Goal: Transaction & Acquisition: Book appointment/travel/reservation

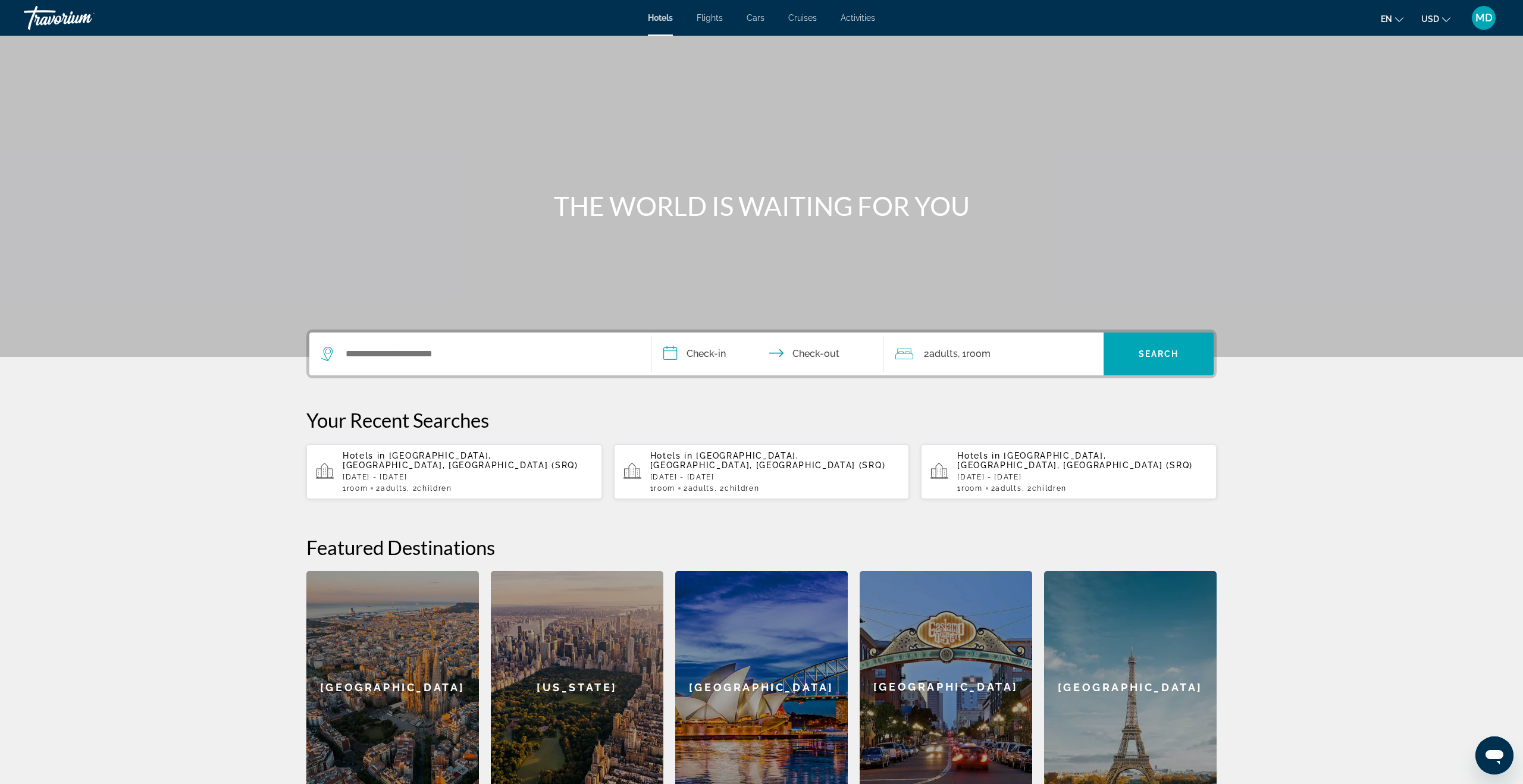
scroll to position [1, 0]
click at [433, 355] on input "Search widget" at bounding box center [489, 353] width 289 height 18
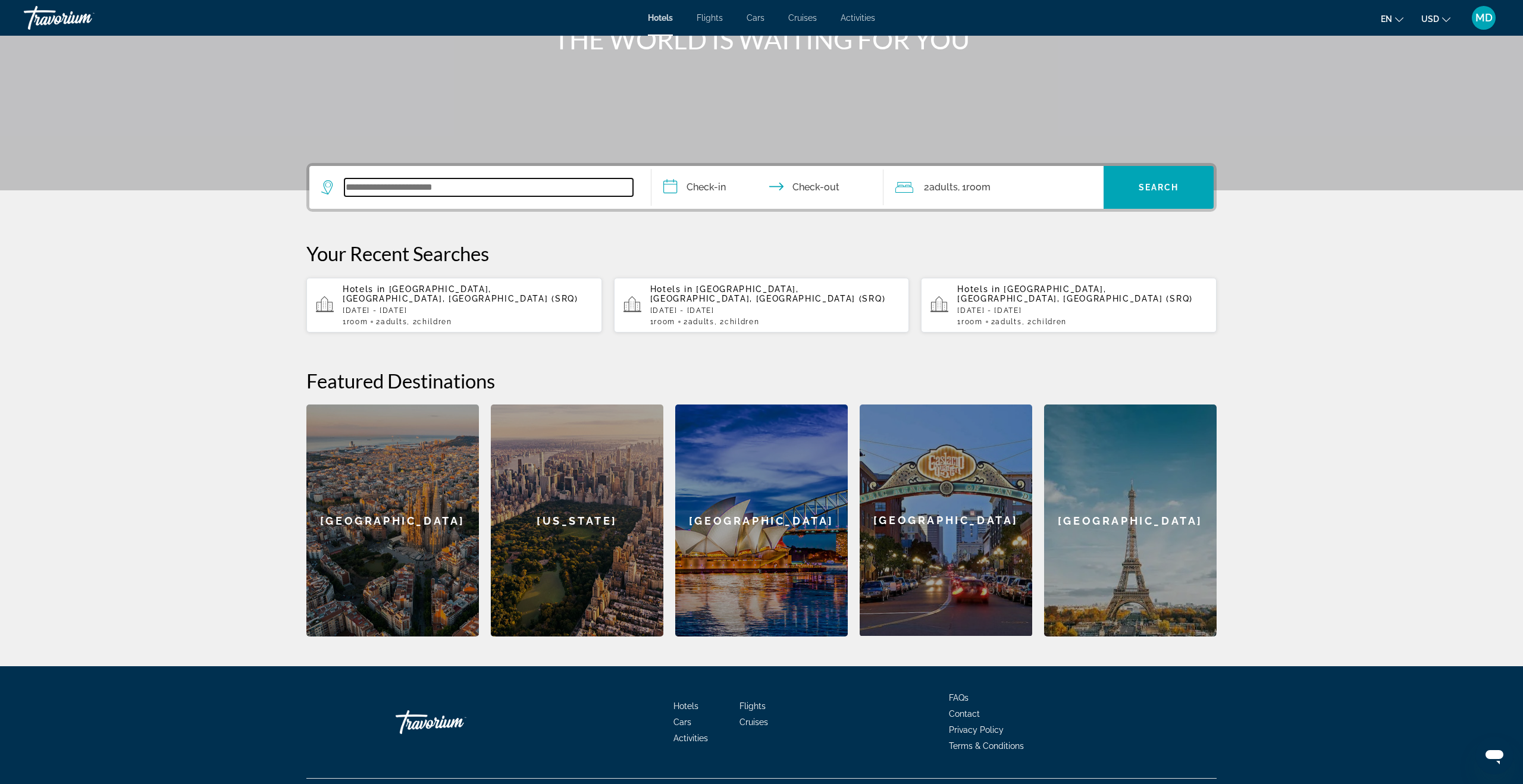
scroll to position [185, 0]
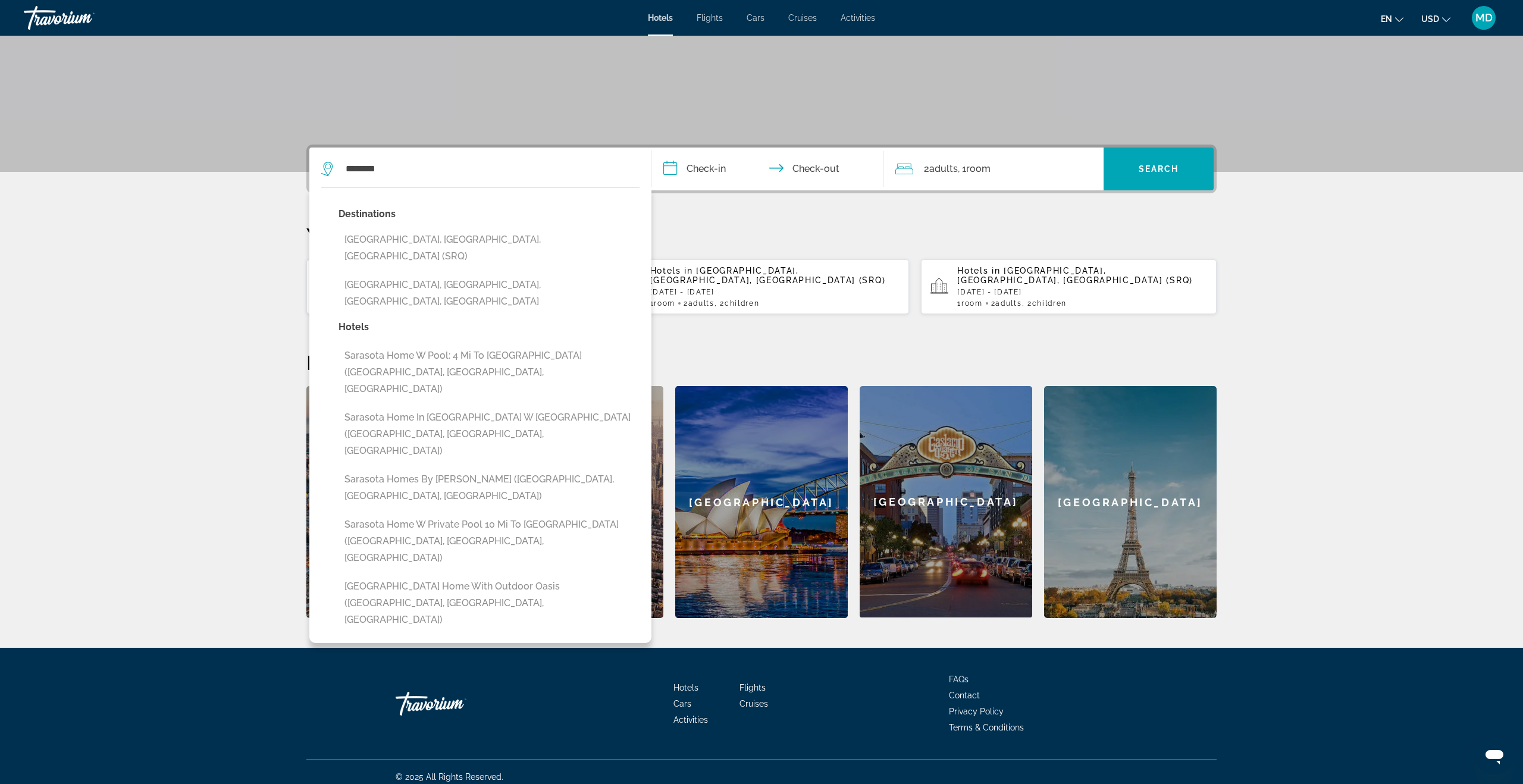
drag, startPoint x: 427, startPoint y: 235, endPoint x: 435, endPoint y: 234, distance: 8.1
click at [427, 235] on button "[GEOGRAPHIC_DATA], [GEOGRAPHIC_DATA], [GEOGRAPHIC_DATA] (SRQ)" at bounding box center [489, 248] width 301 height 39
type input "**********"
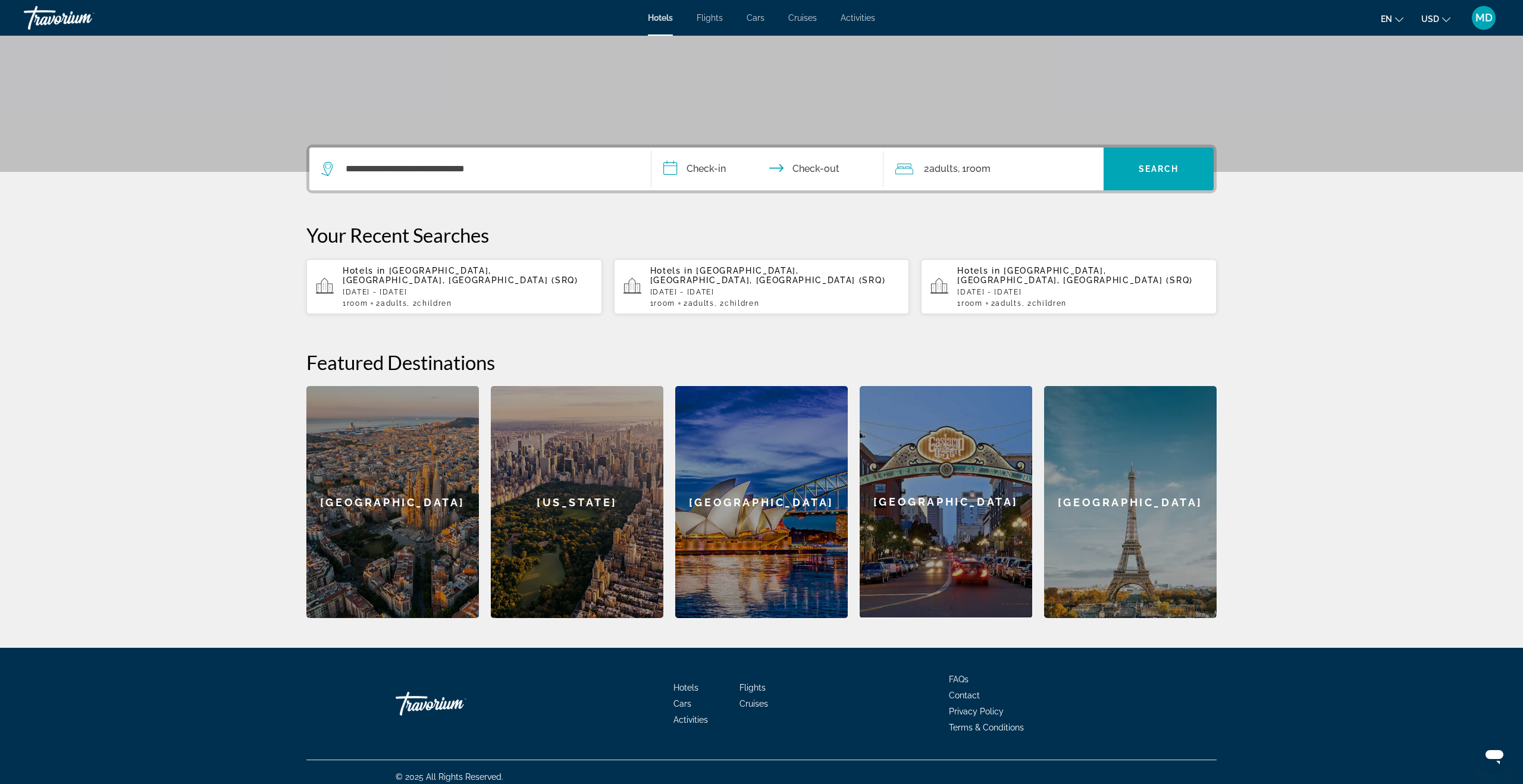
click at [719, 170] on input "**********" at bounding box center [770, 171] width 237 height 47
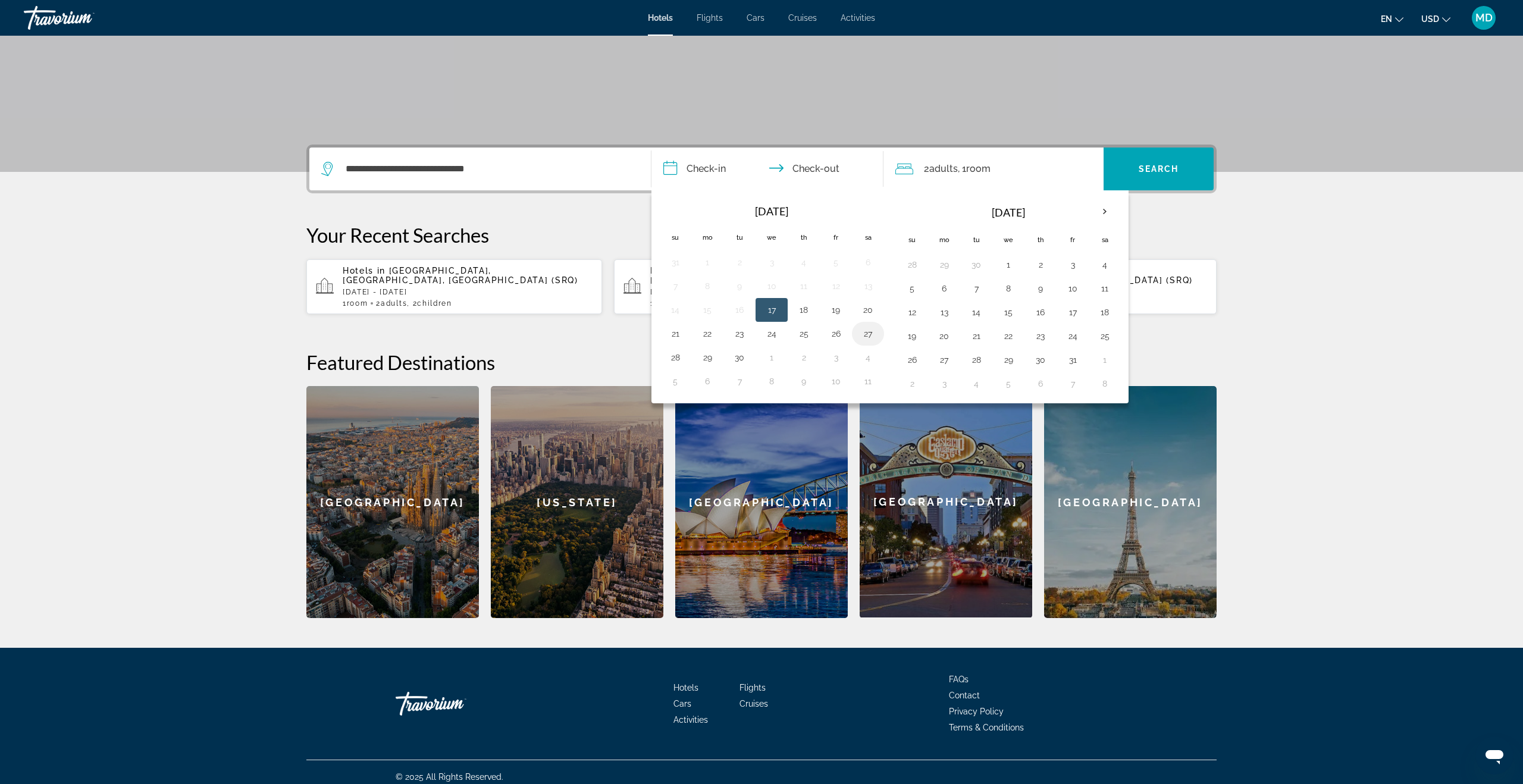
click at [872, 333] on button "27" at bounding box center [868, 333] width 19 height 17
click at [837, 334] on button "26" at bounding box center [836, 333] width 19 height 17
type input "**********"
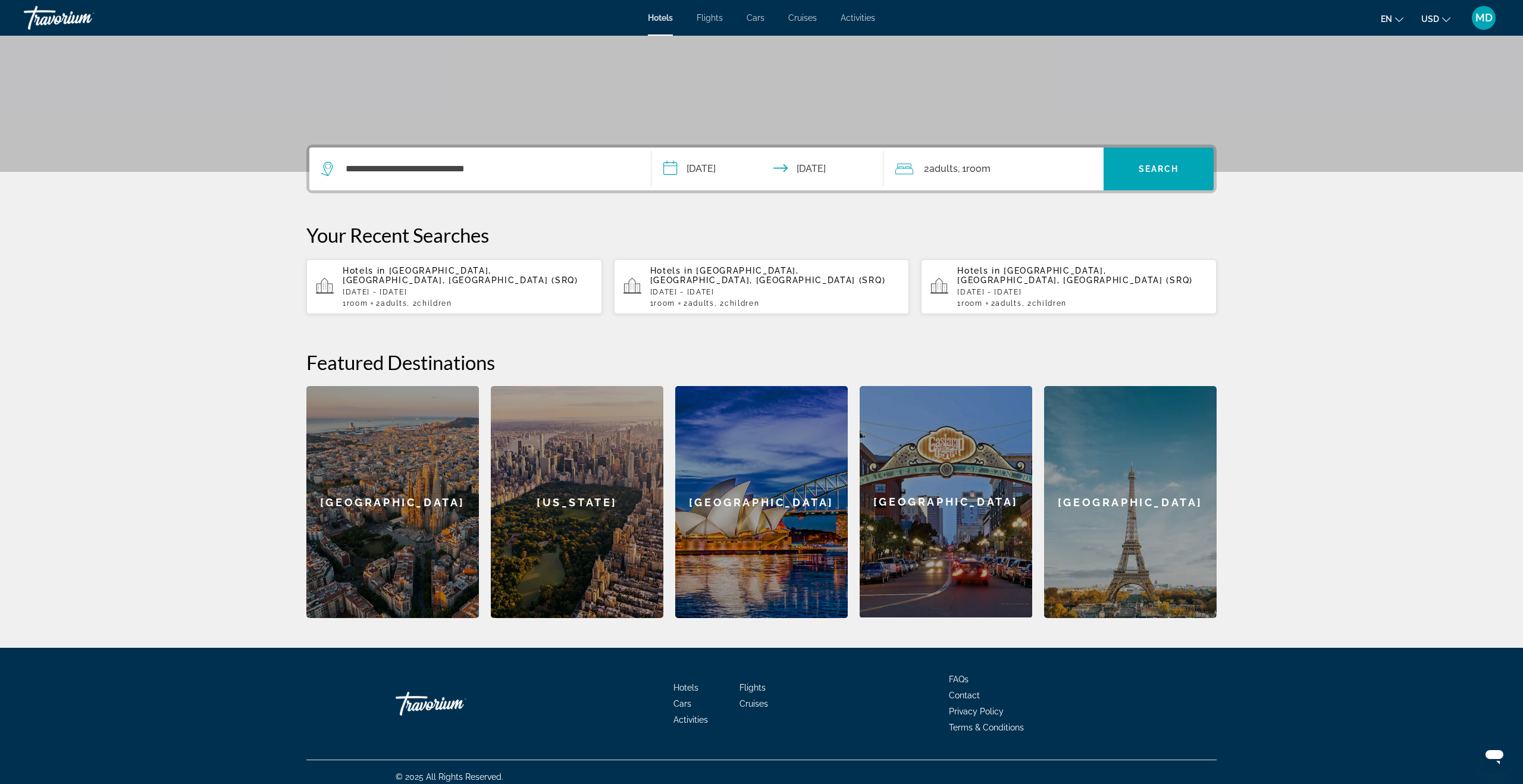
click at [837, 177] on input "**********" at bounding box center [770, 171] width 237 height 47
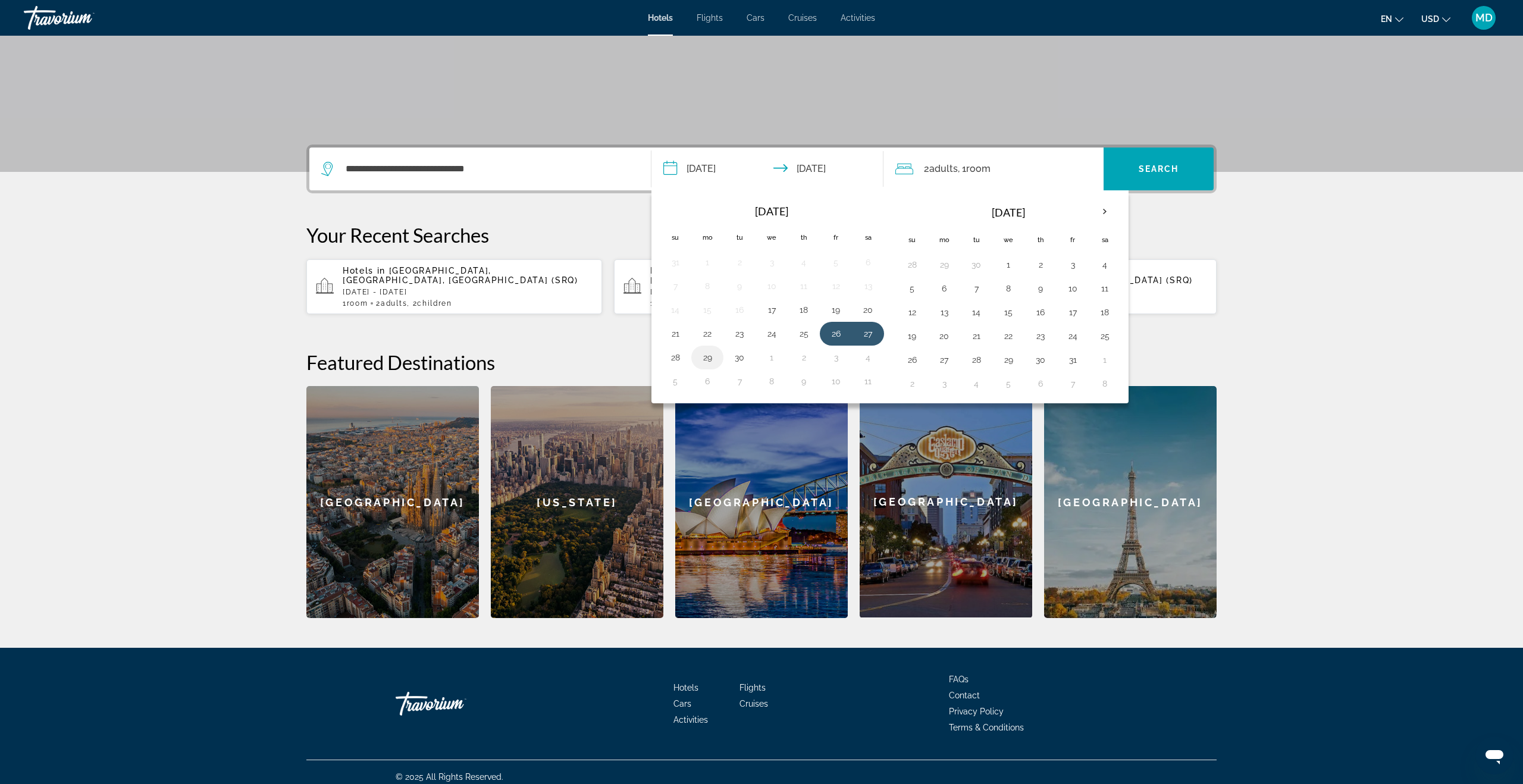
drag, startPoint x: 683, startPoint y: 359, endPoint x: 714, endPoint y: 352, distance: 31.8
click at [683, 359] on button "28" at bounding box center [675, 357] width 19 height 17
click at [947, 166] on span "Adults" at bounding box center [944, 169] width 29 height 11
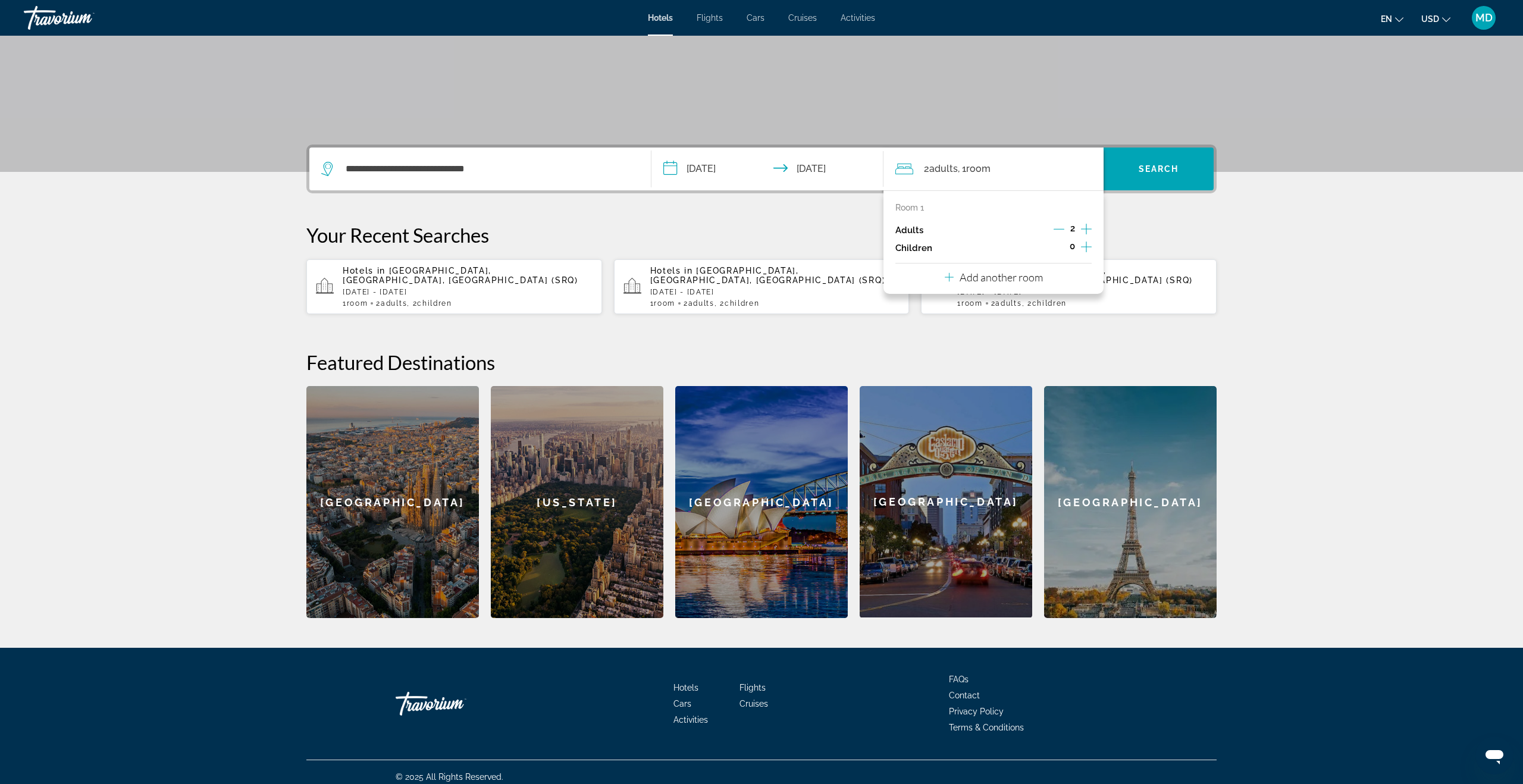
click at [1087, 243] on icon "Increment children" at bounding box center [1086, 246] width 10 height 14
click at [1088, 243] on icon "Increment children" at bounding box center [1086, 246] width 10 height 14
click at [975, 275] on icon "Travelers: 2 adults, 2 children" at bounding box center [977, 279] width 14 height 14
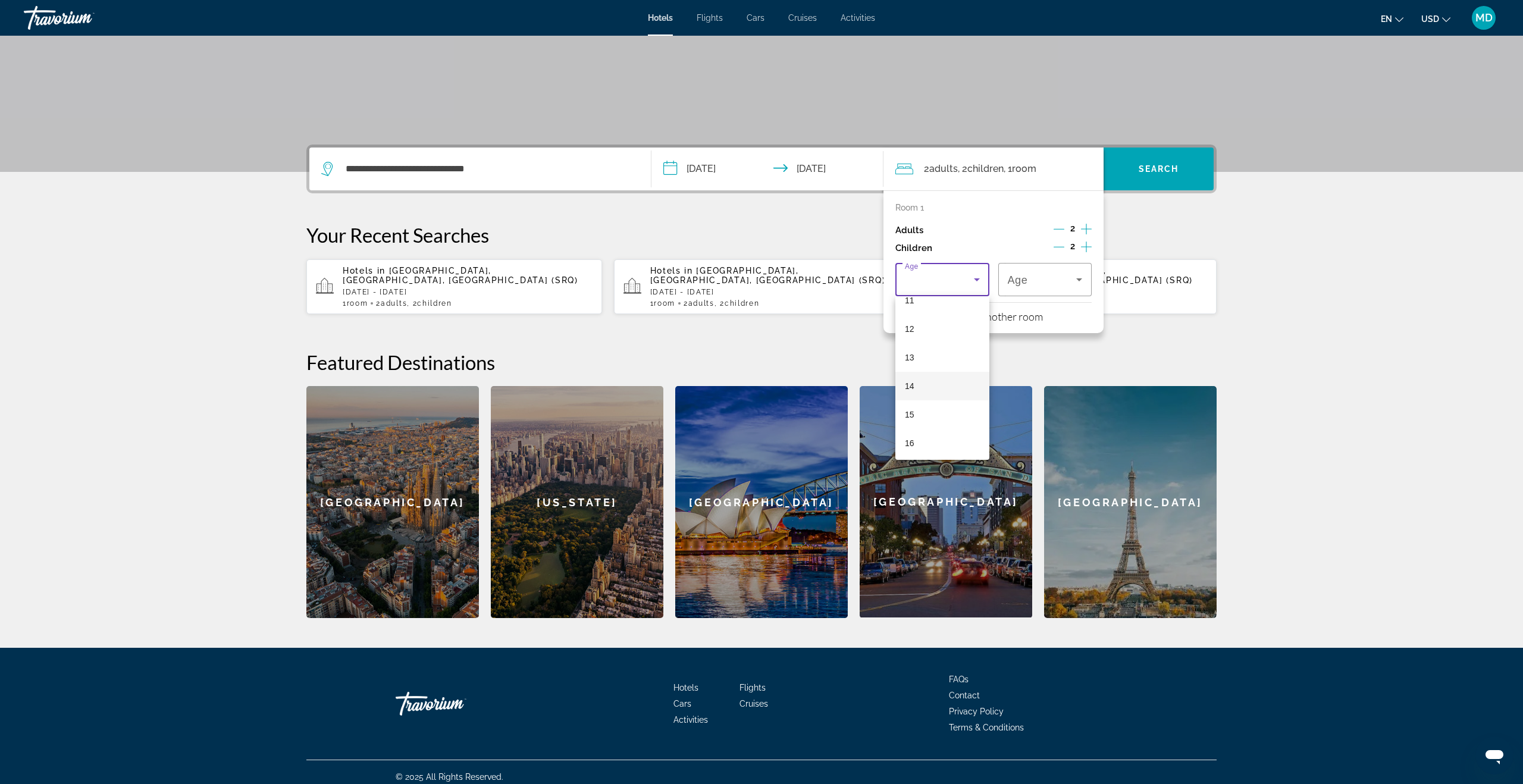
scroll to position [328, 0]
click at [928, 333] on mat-option "12" at bounding box center [942, 330] width 94 height 29
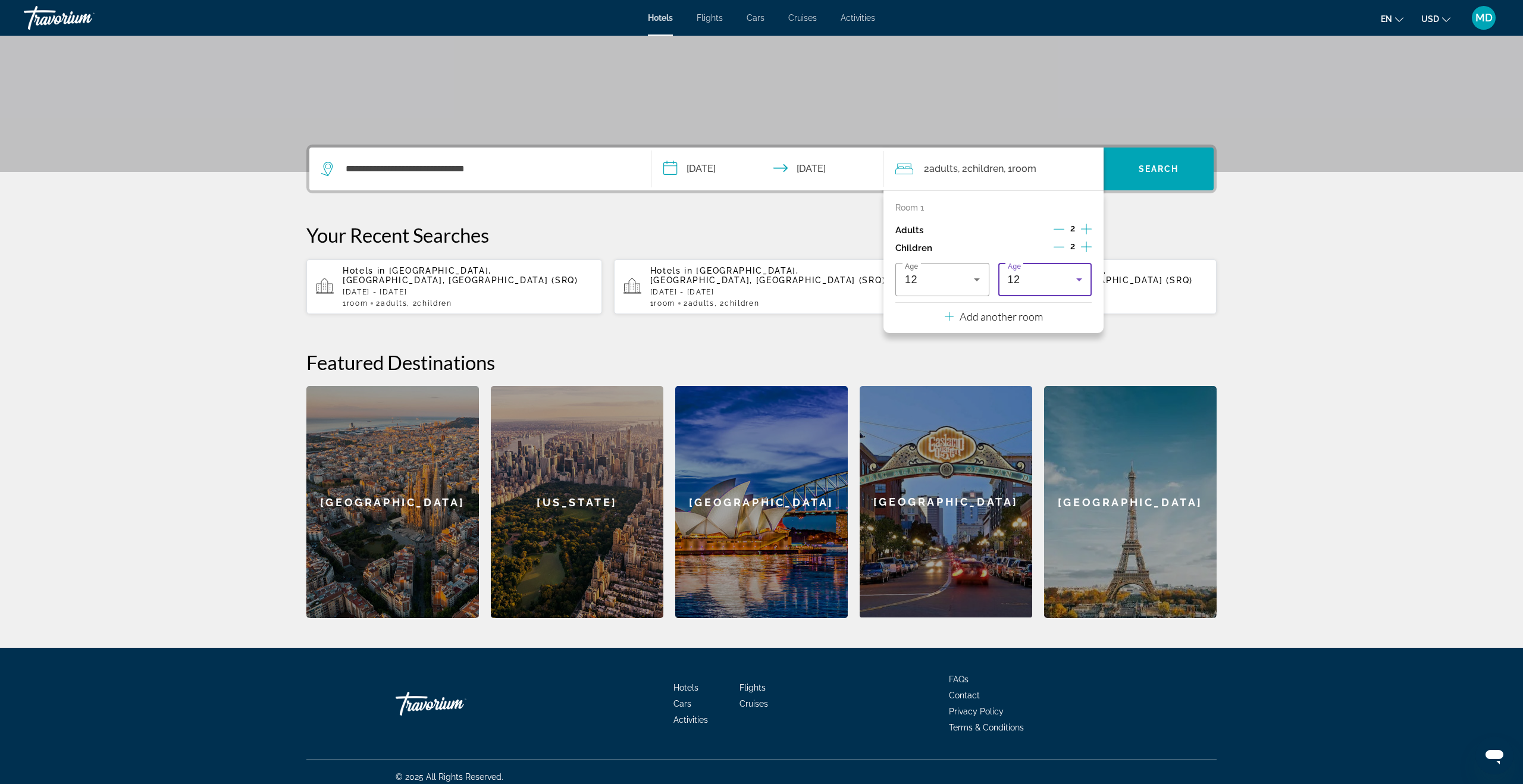
click at [1082, 280] on icon "Travelers: 2 adults, 2 children" at bounding box center [1079, 279] width 14 height 14
click at [1055, 341] on mat-option "4" at bounding box center [1045, 346] width 94 height 29
click at [1173, 177] on span "Search widget" at bounding box center [1159, 169] width 110 height 29
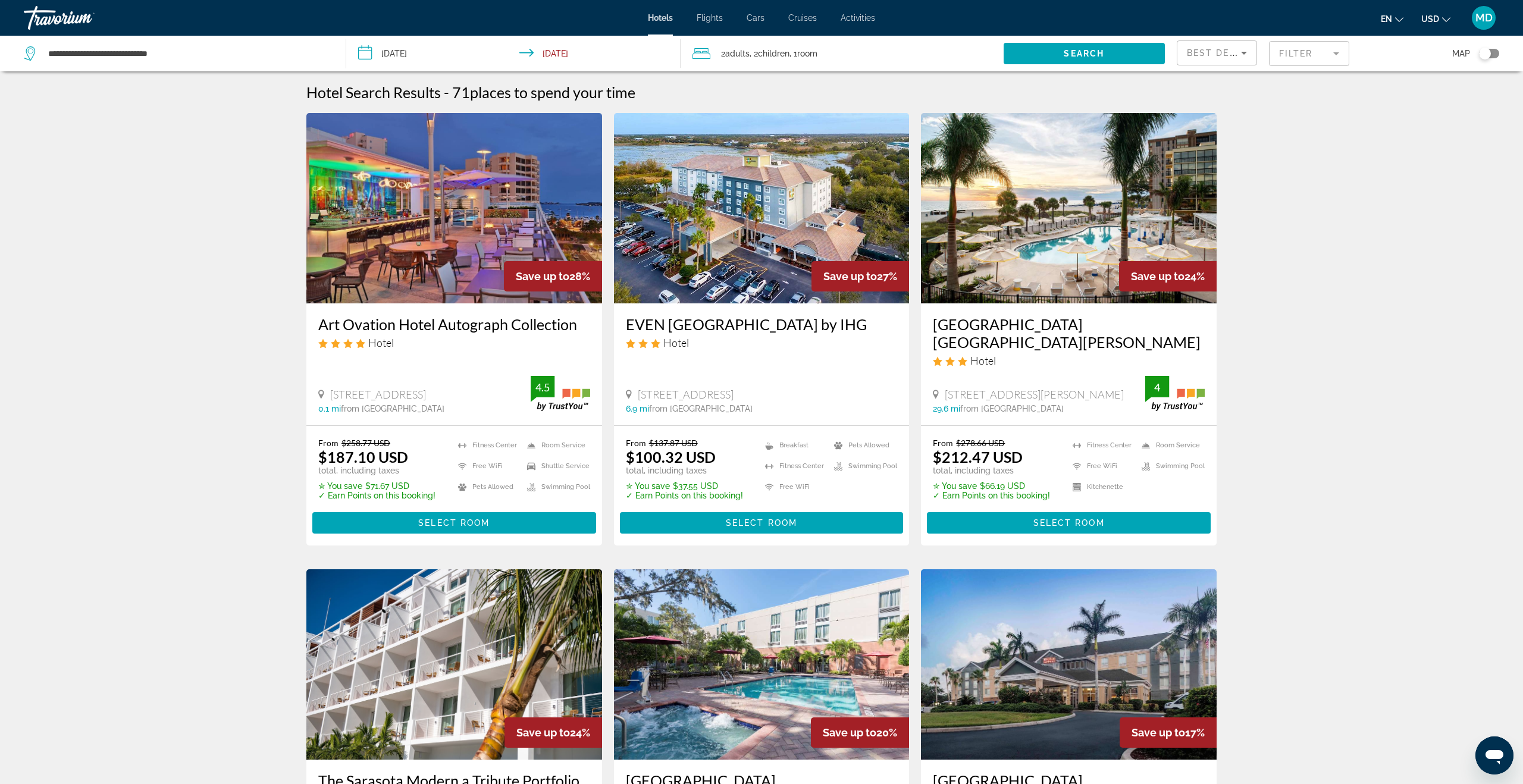
scroll to position [39, 0]
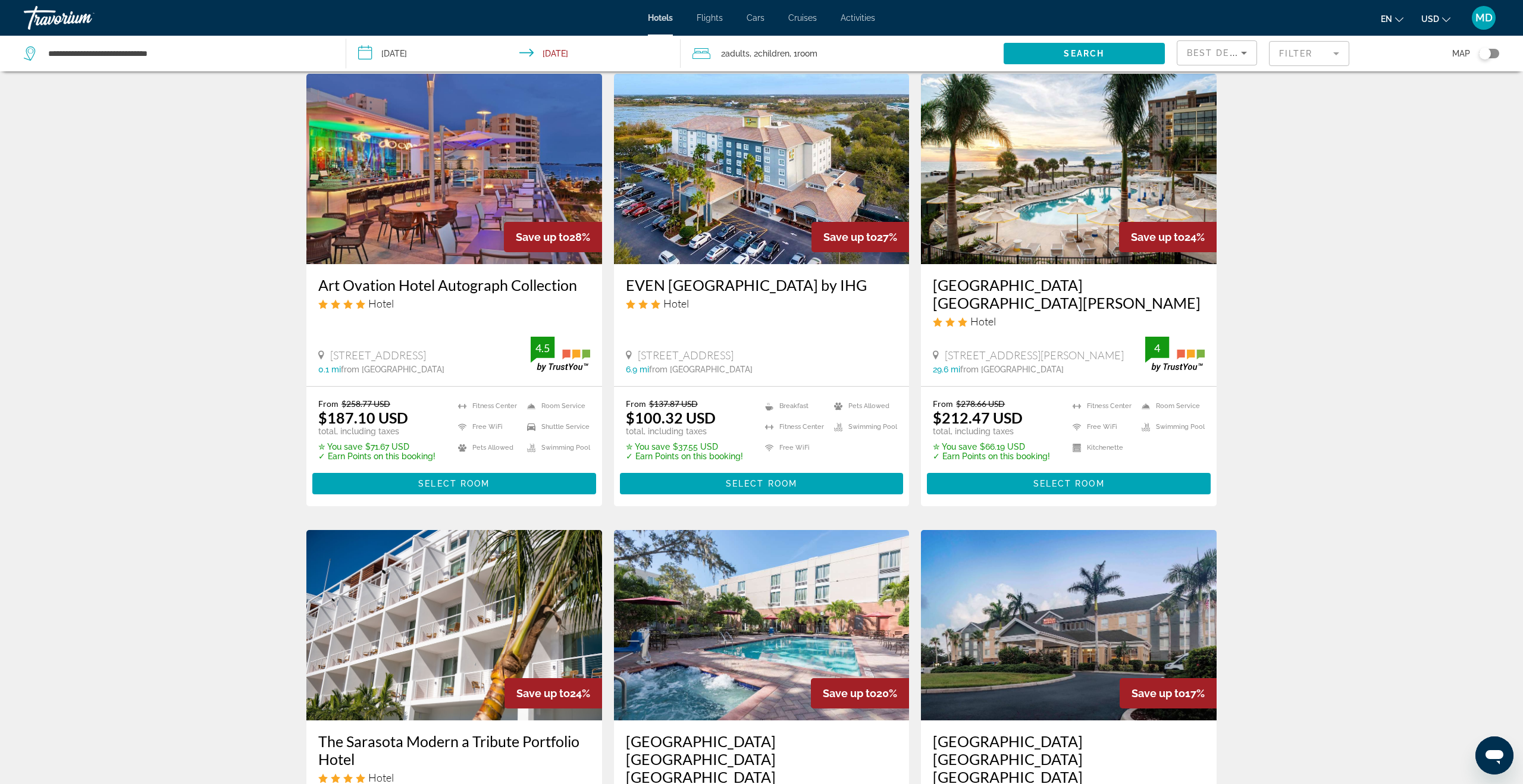
click at [1308, 51] on mat-form-field "Filter" at bounding box center [1309, 53] width 80 height 25
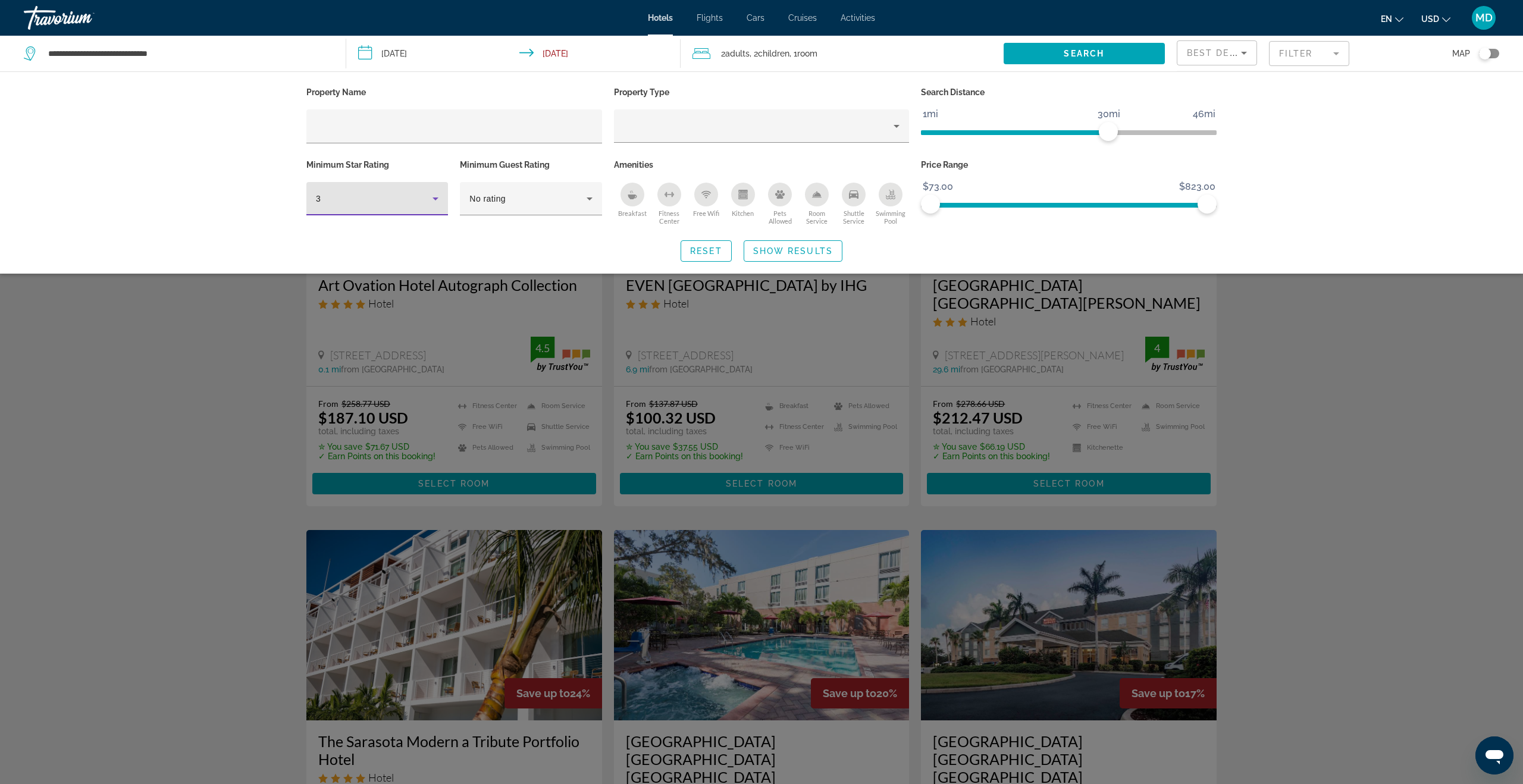
click at [438, 195] on icon "Hotel Filters" at bounding box center [435, 198] width 14 height 14
click at [408, 261] on mat-option "4" at bounding box center [377, 262] width 142 height 29
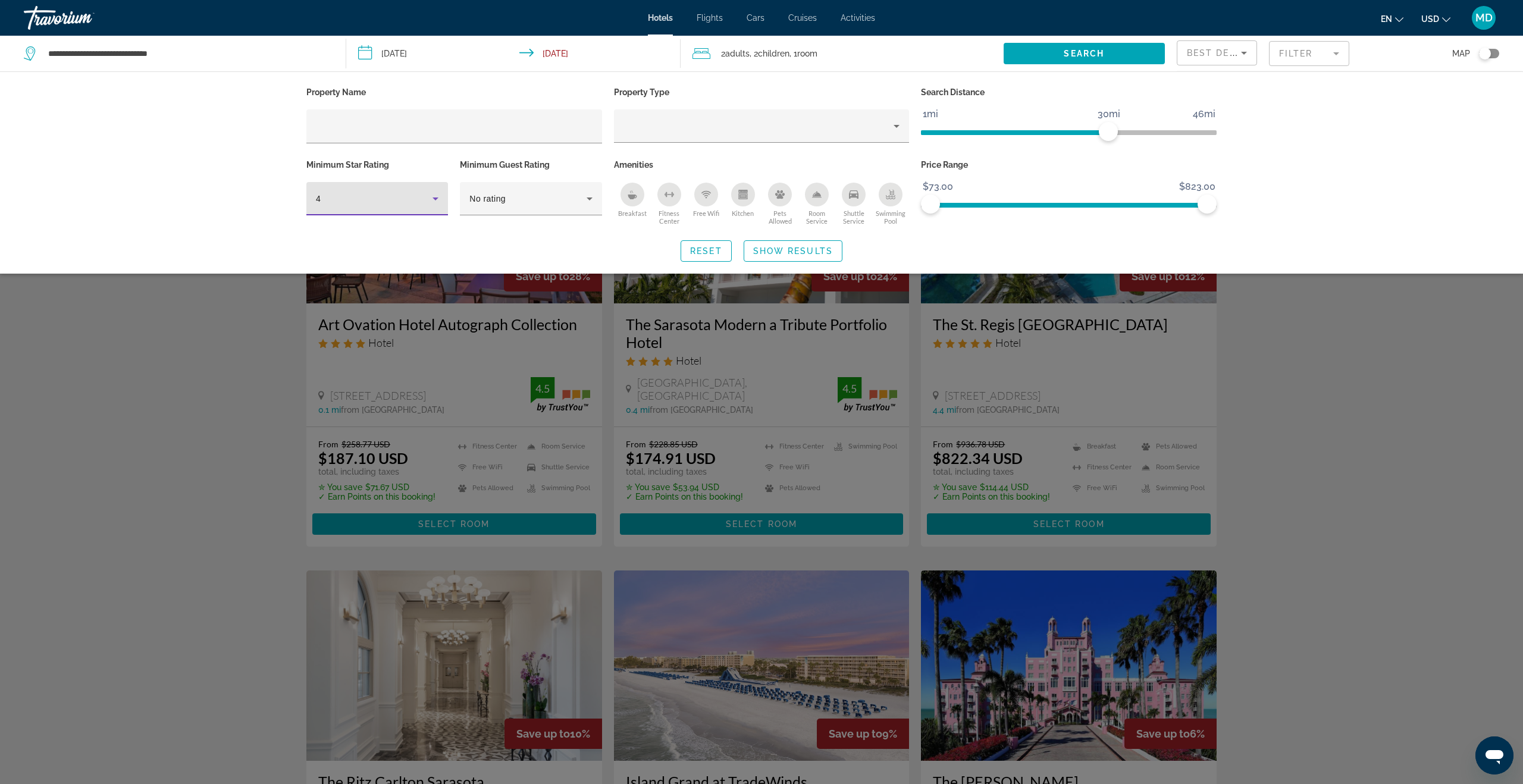
click at [1339, 342] on div "Search widget" at bounding box center [761, 481] width 1523 height 606
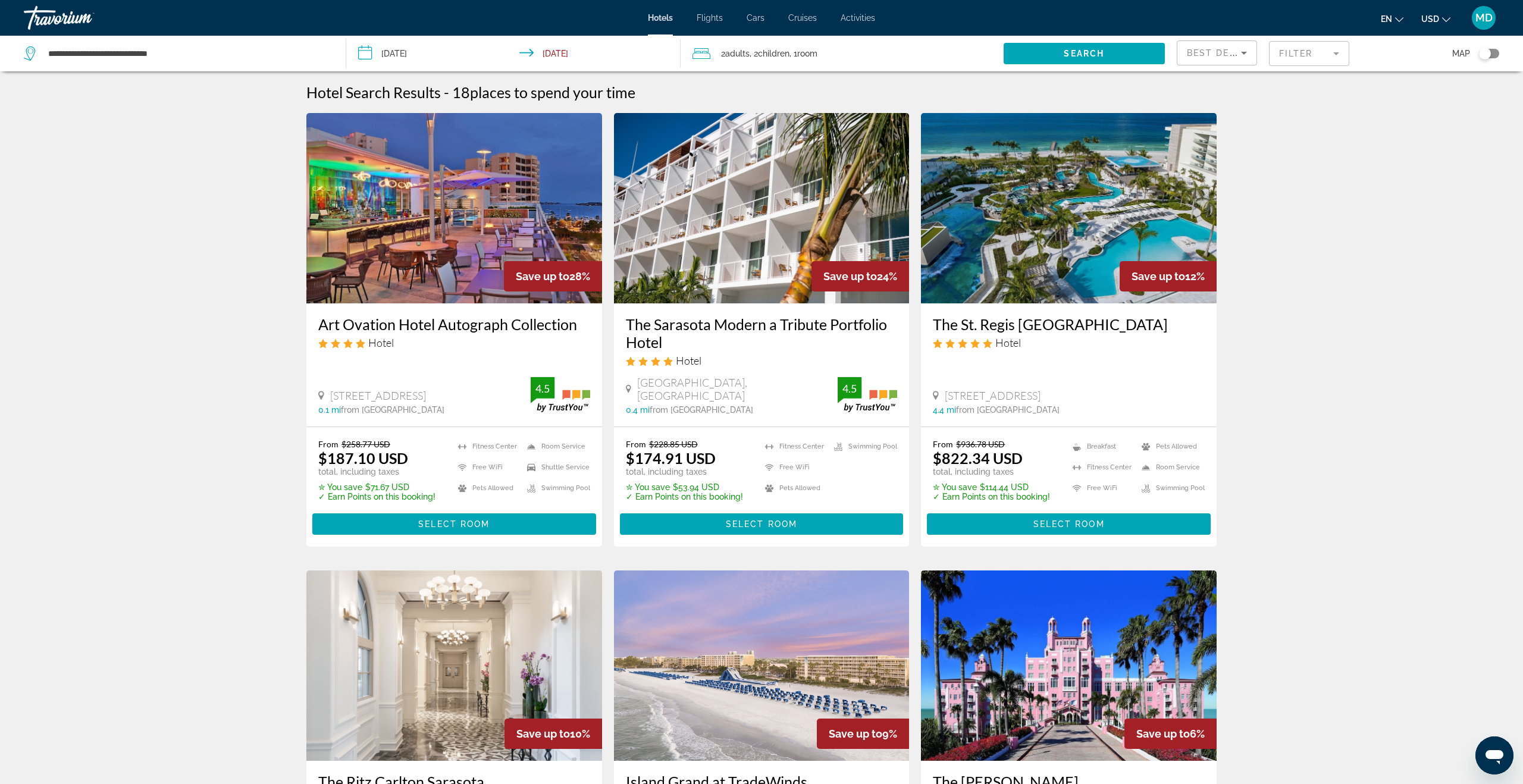
click at [575, 50] on input "**********" at bounding box center [516, 55] width 339 height 39
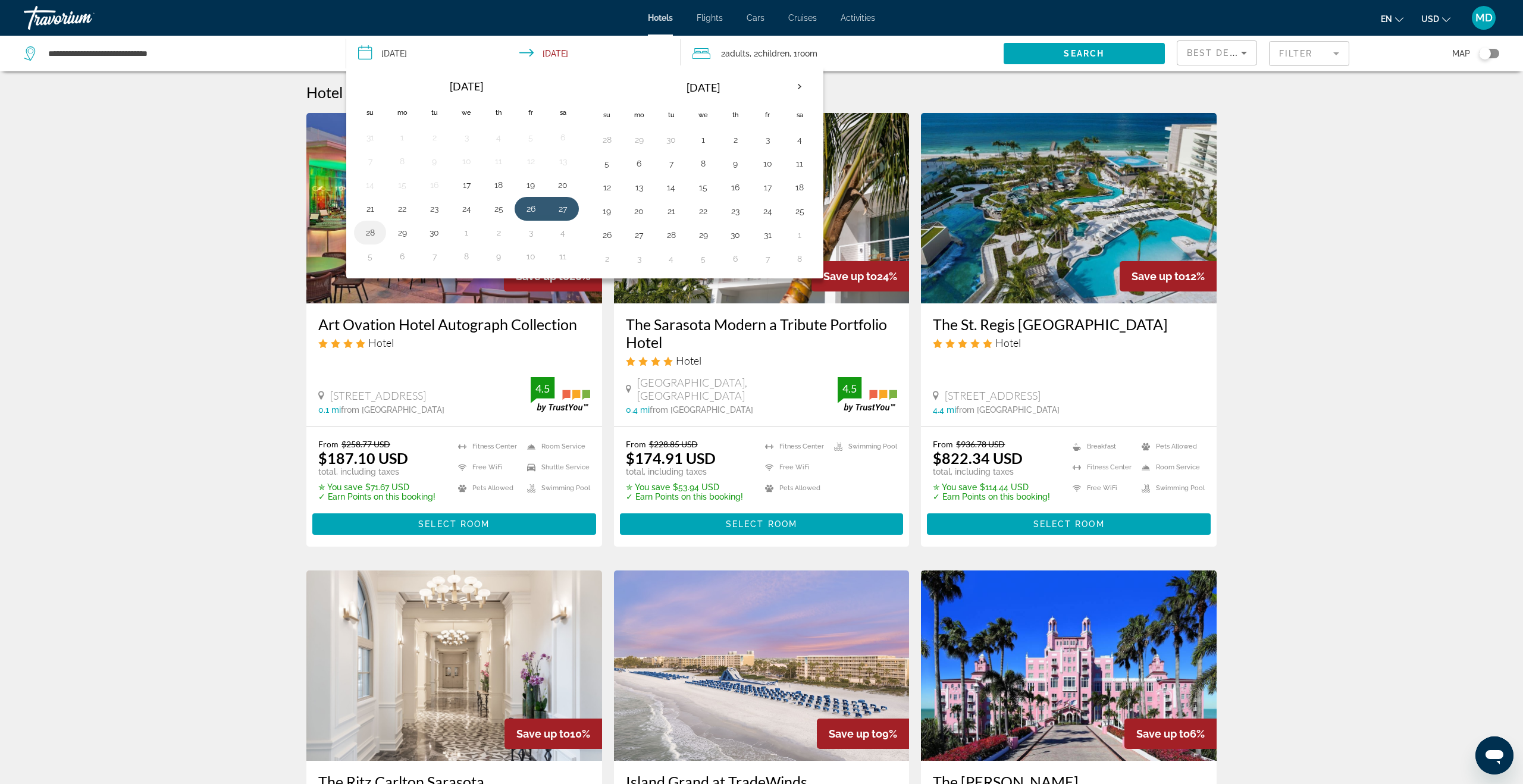
click at [373, 230] on button "28" at bounding box center [370, 232] width 19 height 17
click at [579, 51] on input "**********" at bounding box center [516, 55] width 339 height 39
click at [578, 50] on input "**********" at bounding box center [516, 55] width 339 height 39
click at [404, 53] on input "**********" at bounding box center [516, 55] width 339 height 39
click at [532, 206] on button "26" at bounding box center [530, 208] width 19 height 17
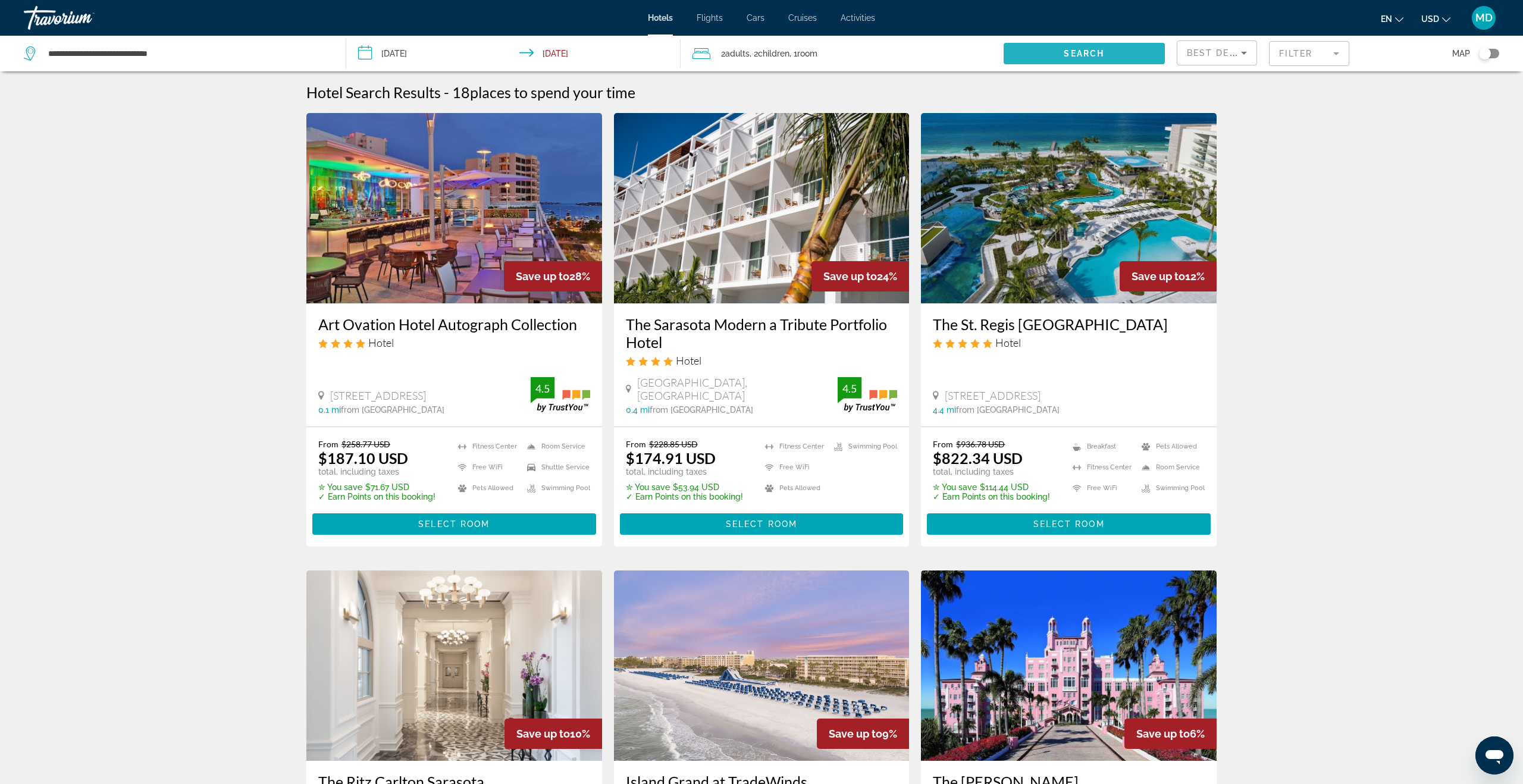
click at [1118, 51] on span "Search widget" at bounding box center [1084, 53] width 161 height 29
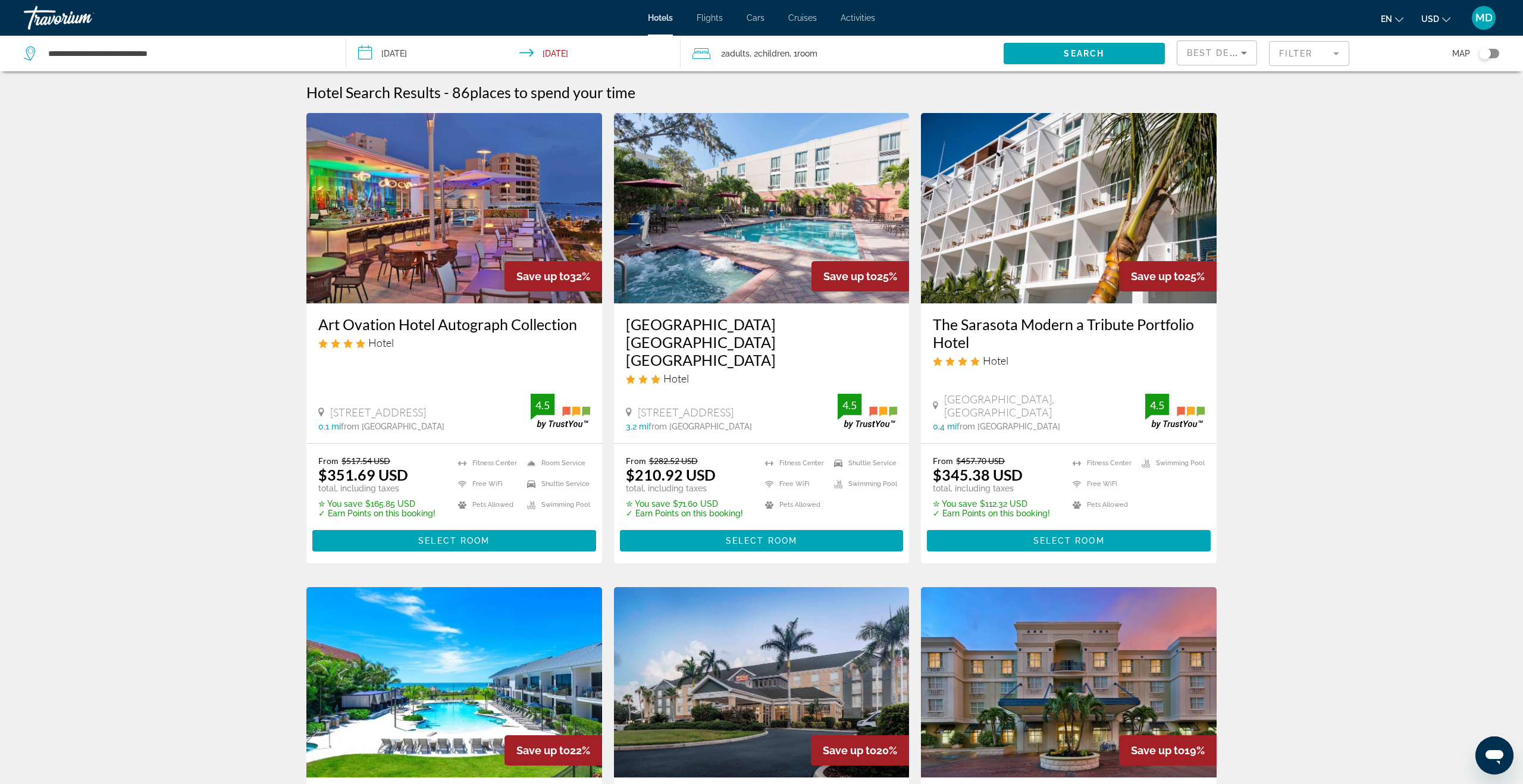
click at [1292, 51] on mat-form-field "Filter" at bounding box center [1309, 53] width 80 height 25
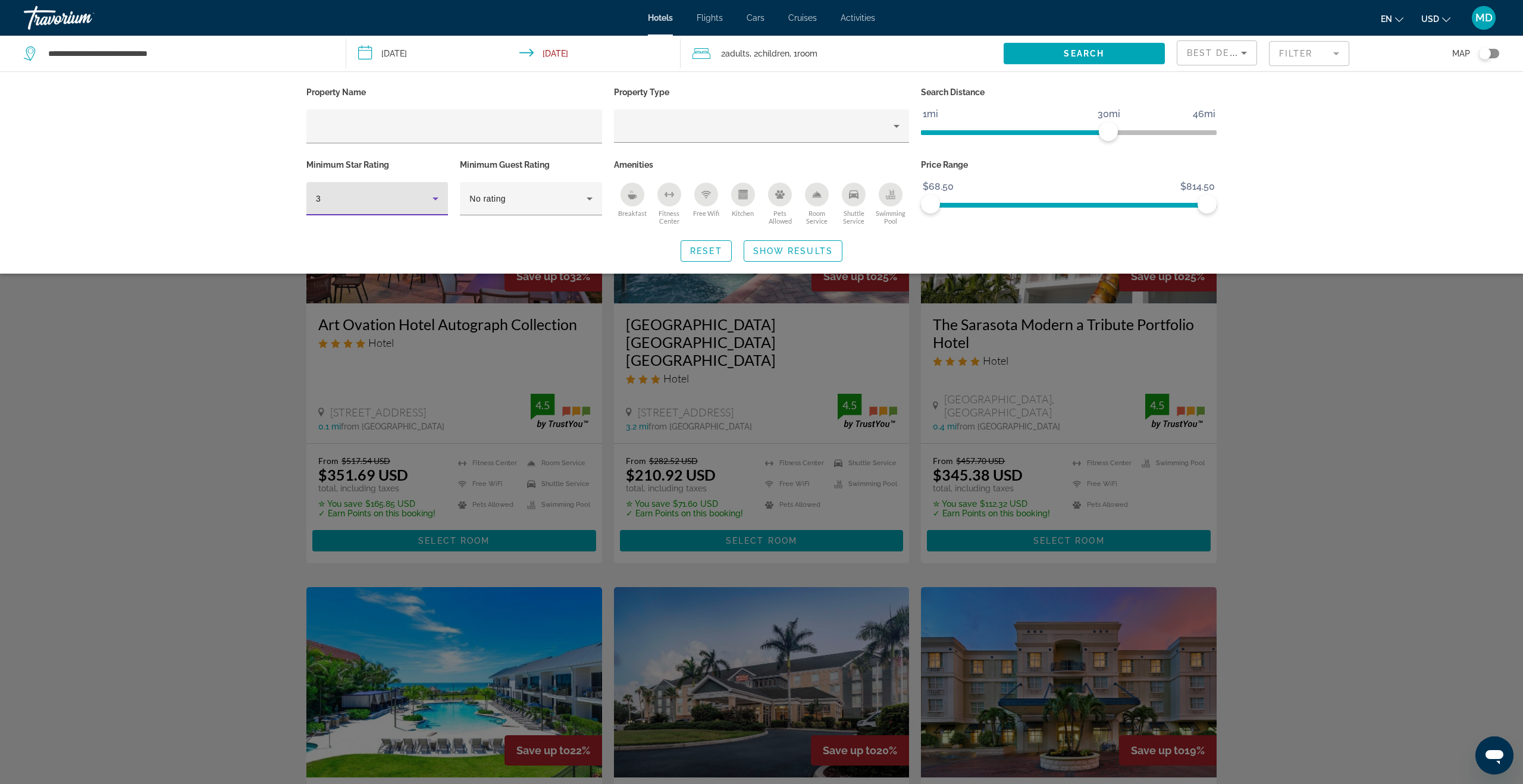
click at [433, 197] on icon "Hotel Filters" at bounding box center [435, 199] width 6 height 3
drag, startPoint x: 402, startPoint y: 259, endPoint x: 417, endPoint y: 258, distance: 15.0
click at [402, 259] on mat-option "4" at bounding box center [377, 262] width 142 height 29
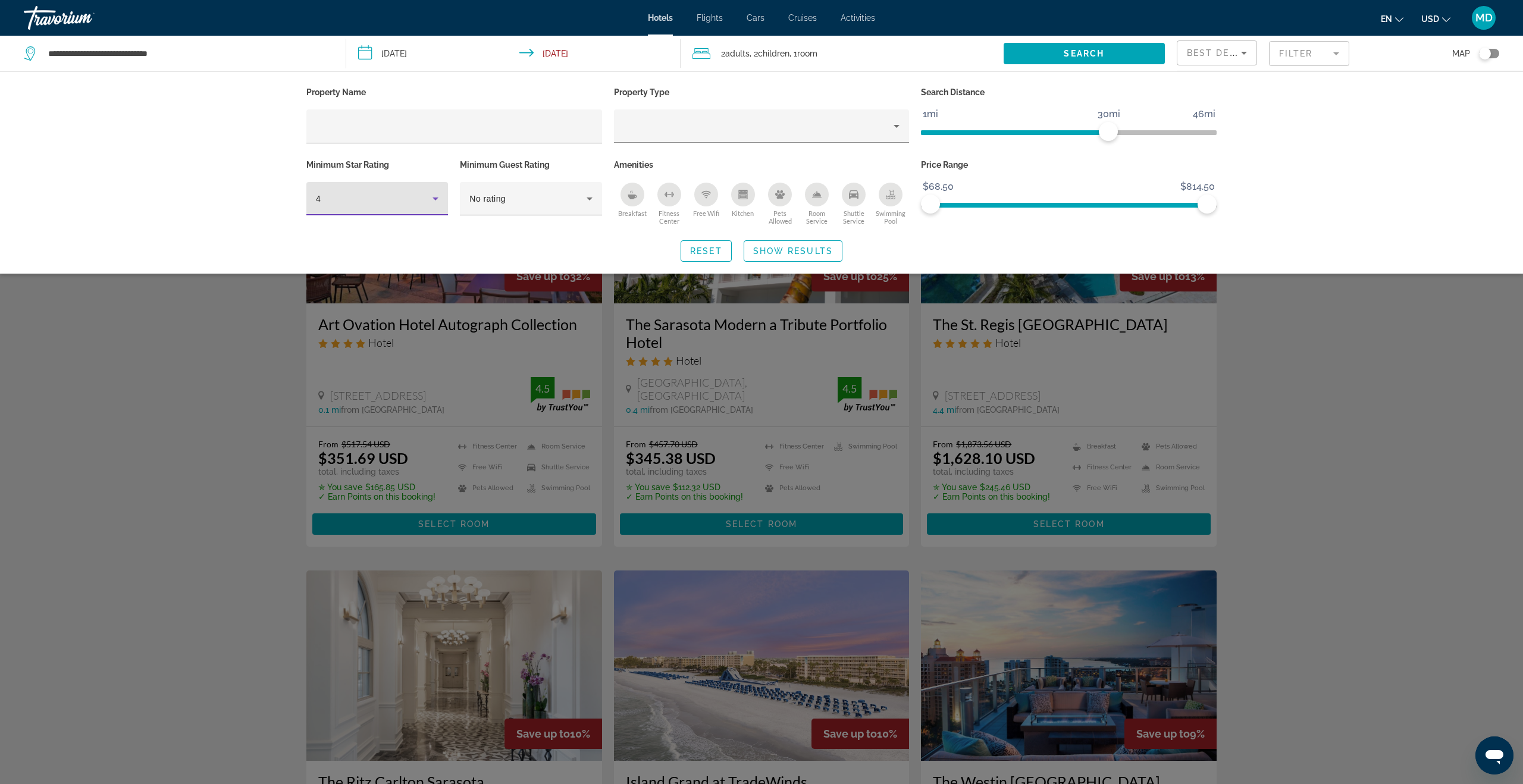
click at [124, 419] on div "Search widget" at bounding box center [761, 481] width 1523 height 606
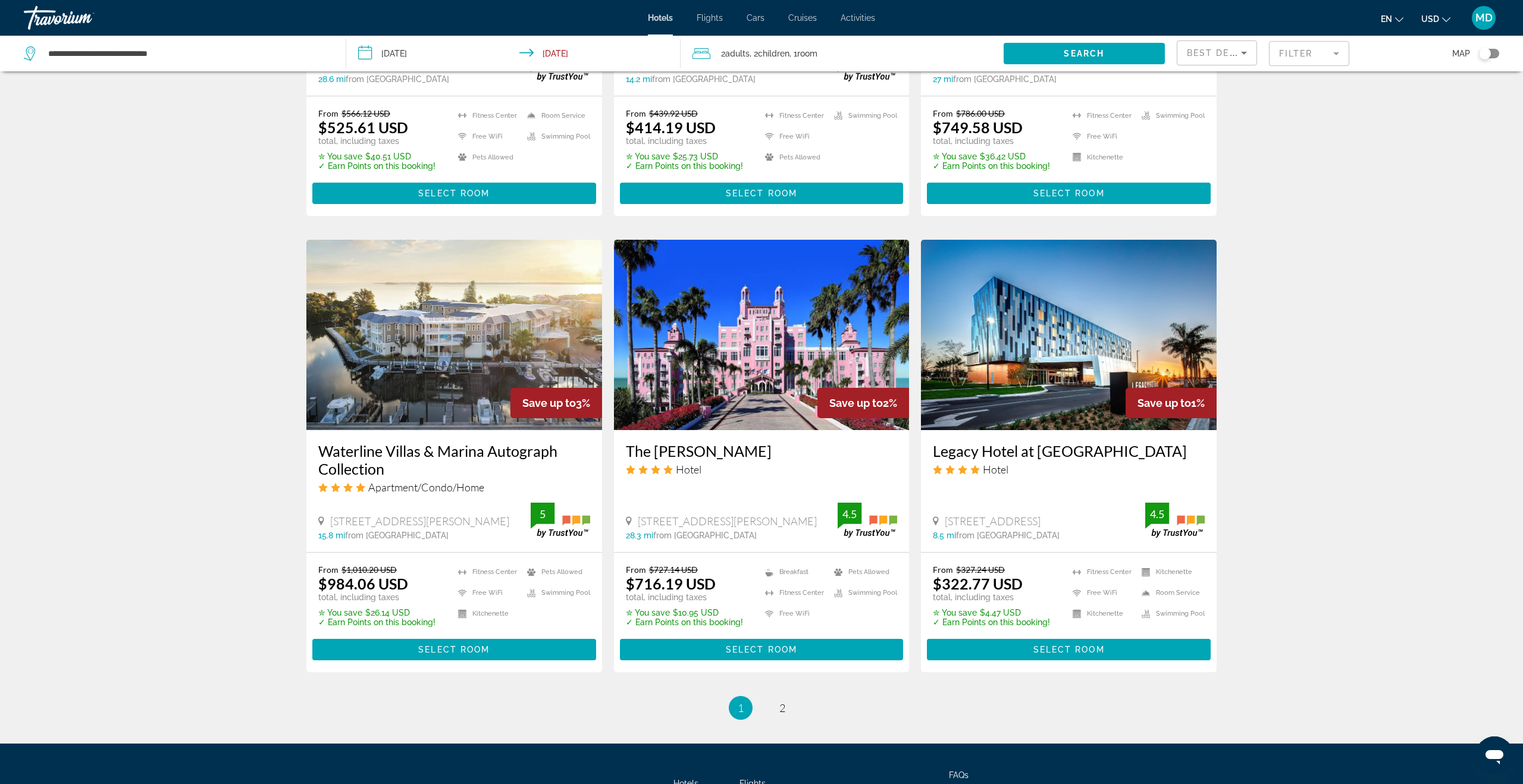
scroll to position [1330, 0]
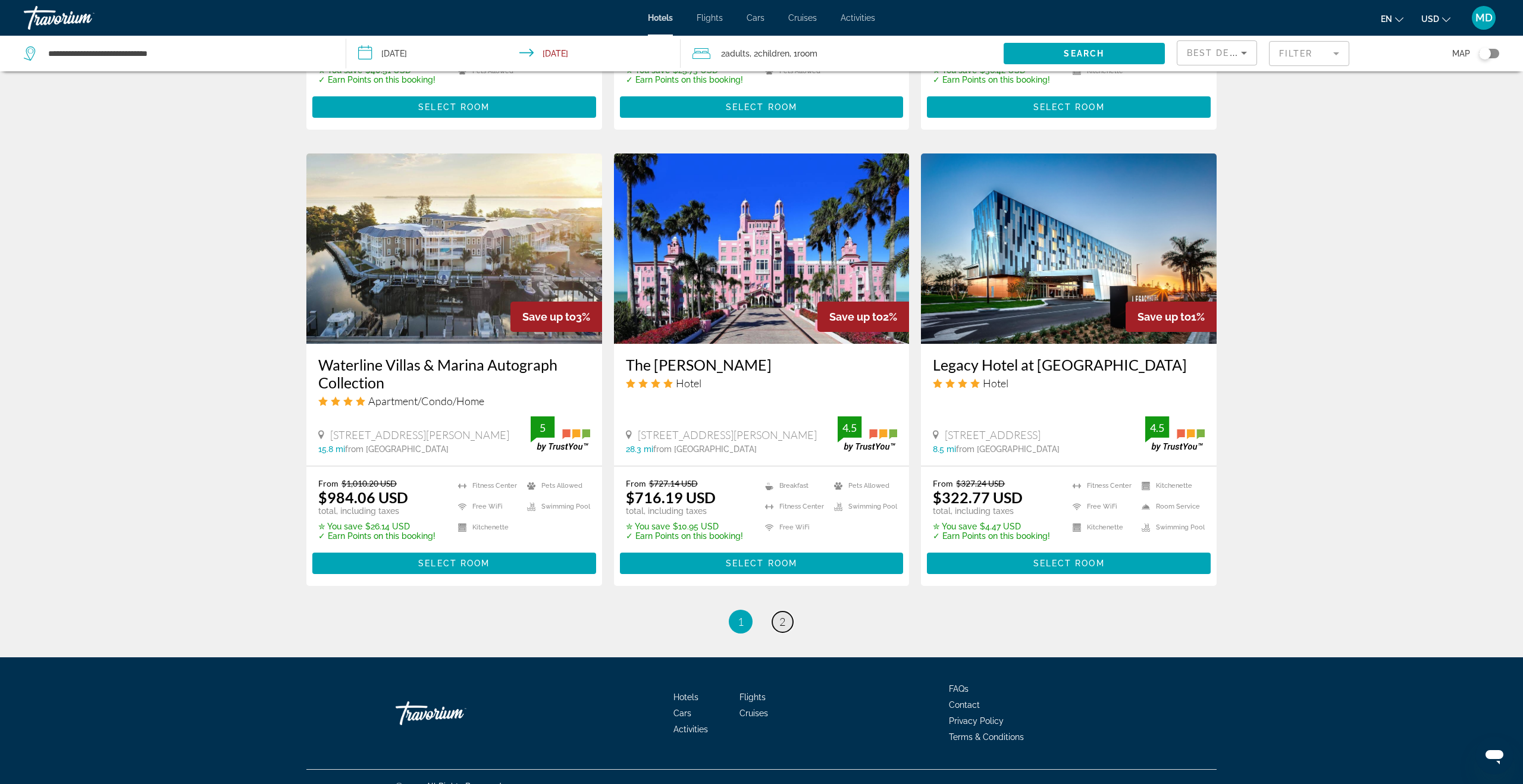
click at [785, 611] on link "page 2" at bounding box center [782, 622] width 21 height 21
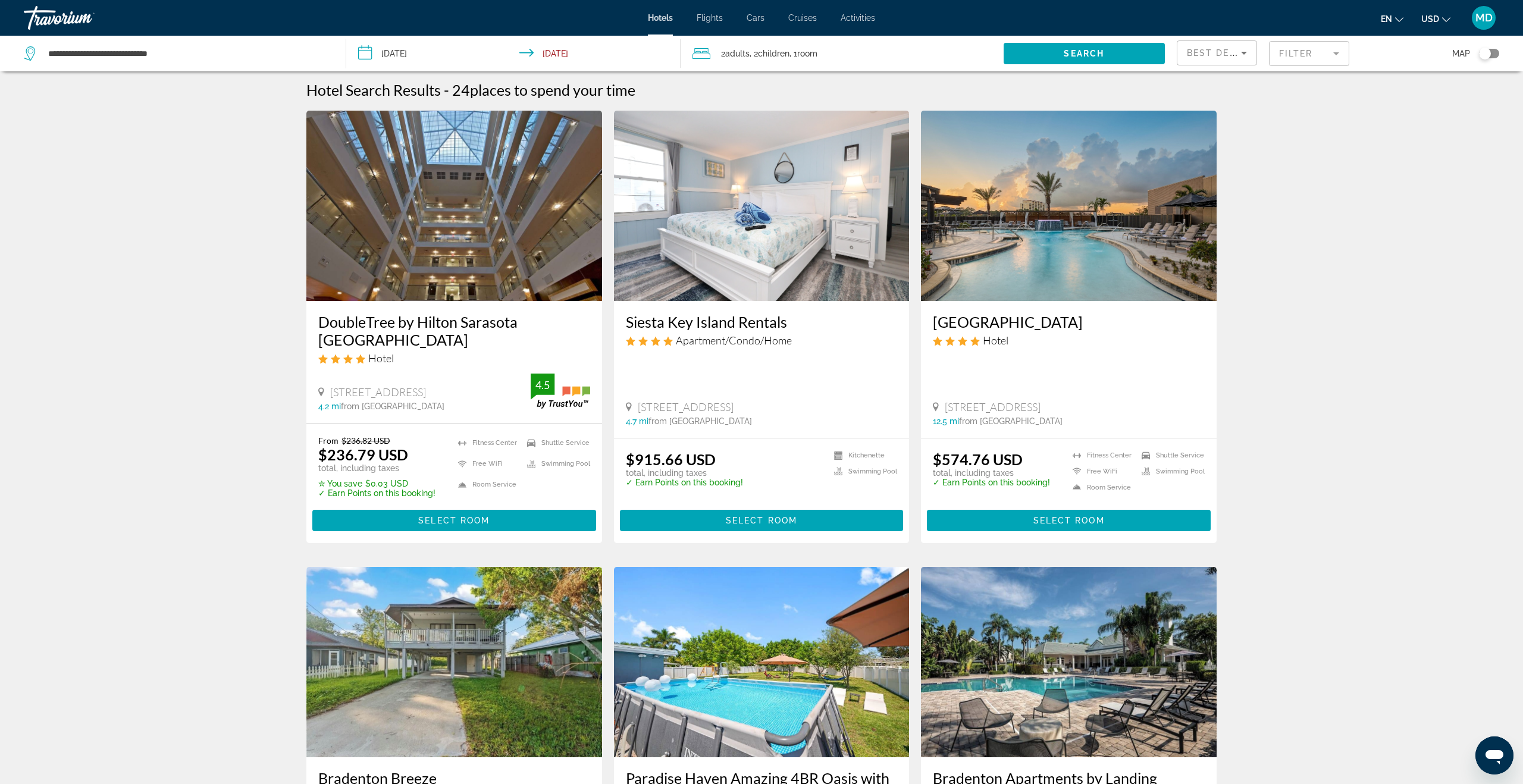
scroll to position [4, 0]
click at [427, 55] on input "**********" at bounding box center [516, 55] width 339 height 39
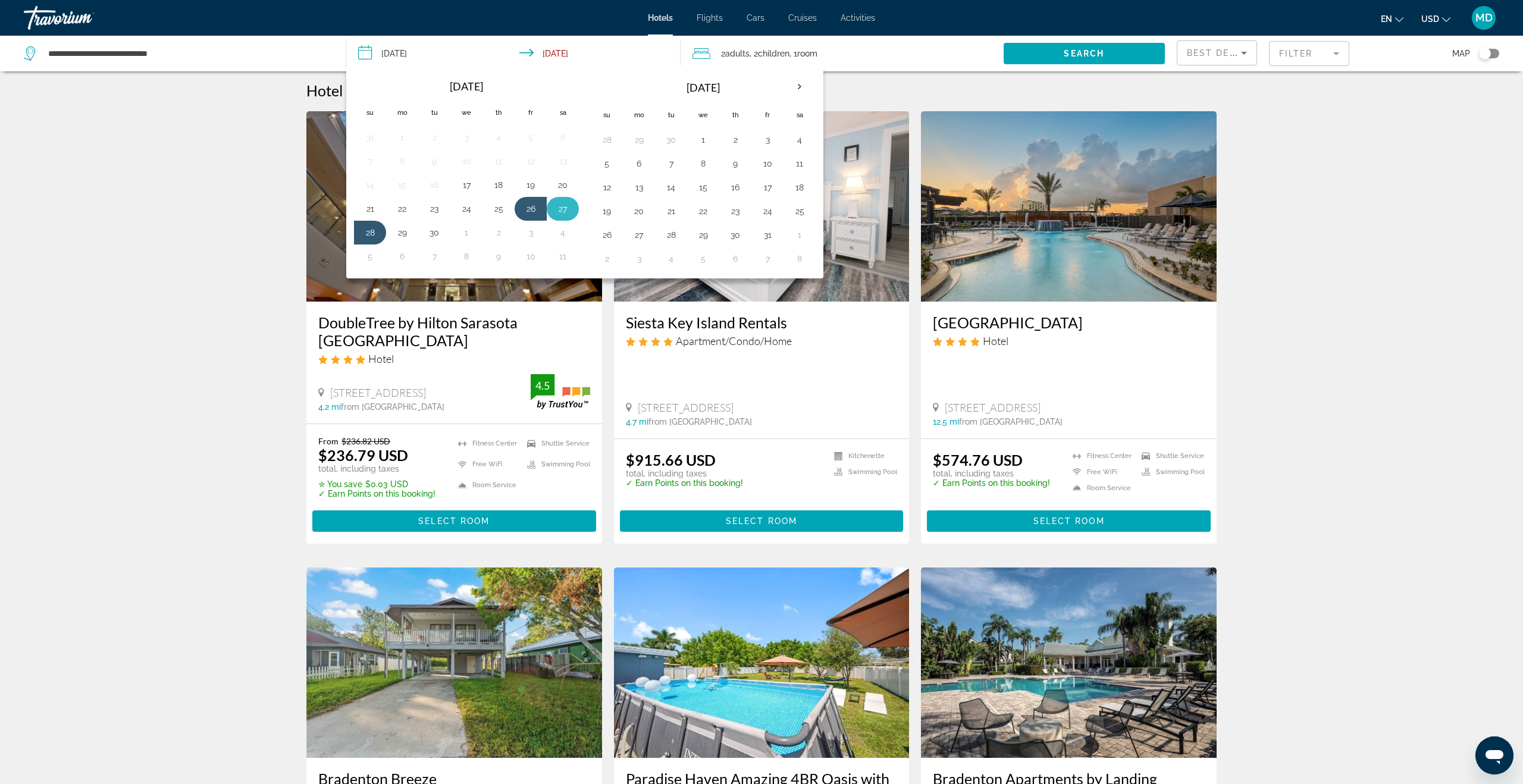
drag, startPoint x: 559, startPoint y: 210, endPoint x: 552, endPoint y: 212, distance: 7.3
click at [559, 210] on button "27" at bounding box center [562, 208] width 19 height 17
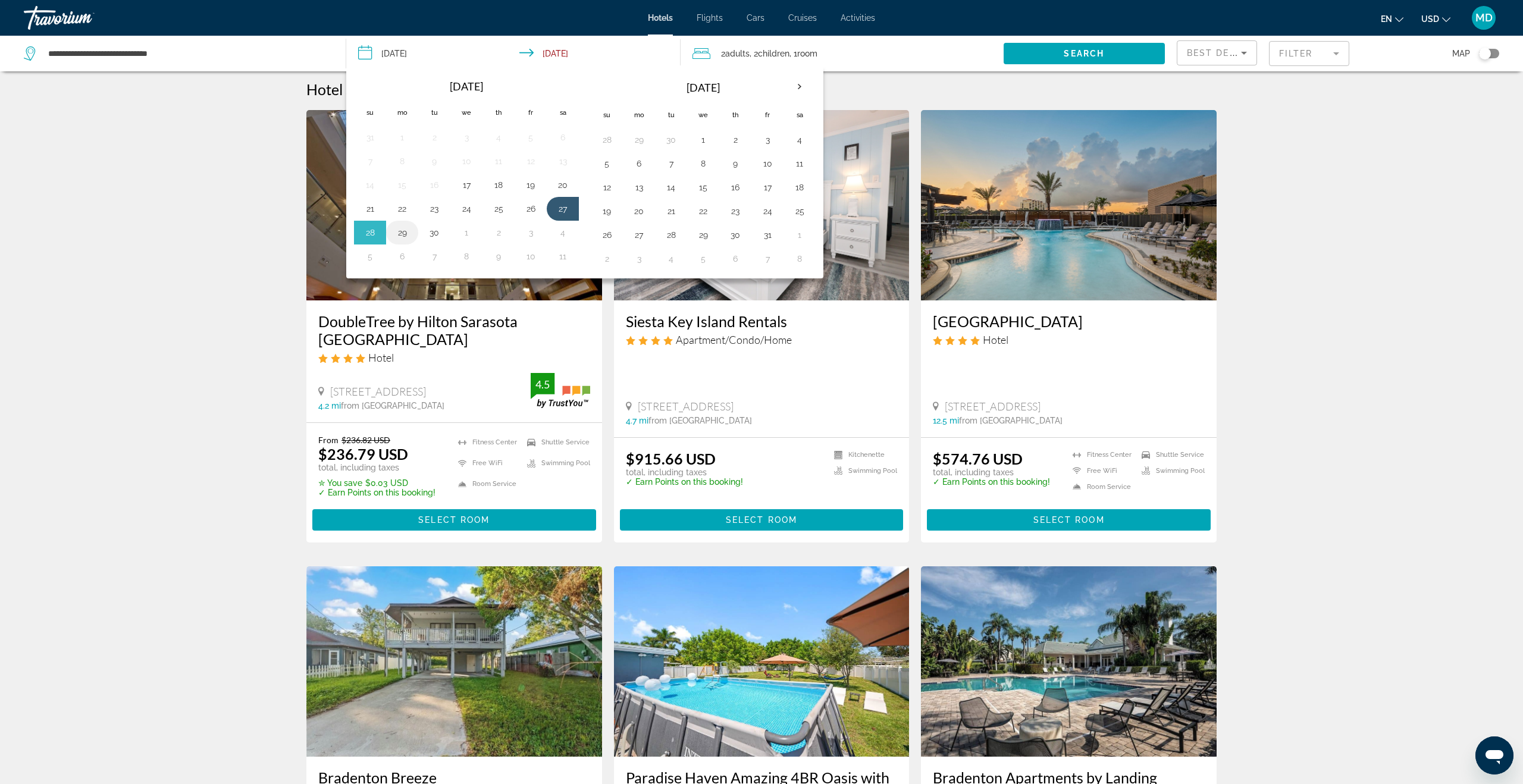
scroll to position [0, 0]
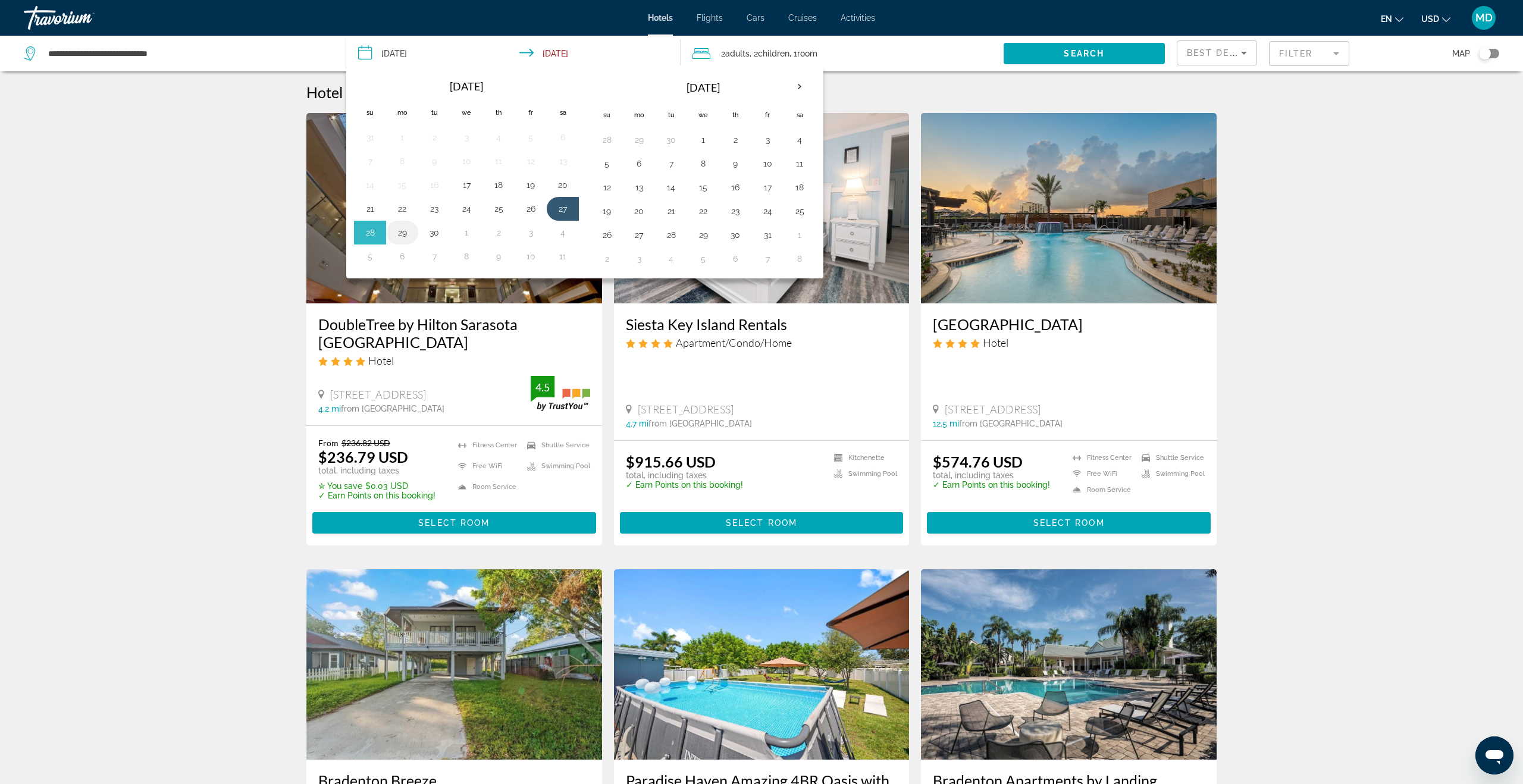
click at [405, 237] on button "29" at bounding box center [402, 232] width 19 height 17
type input "**********"
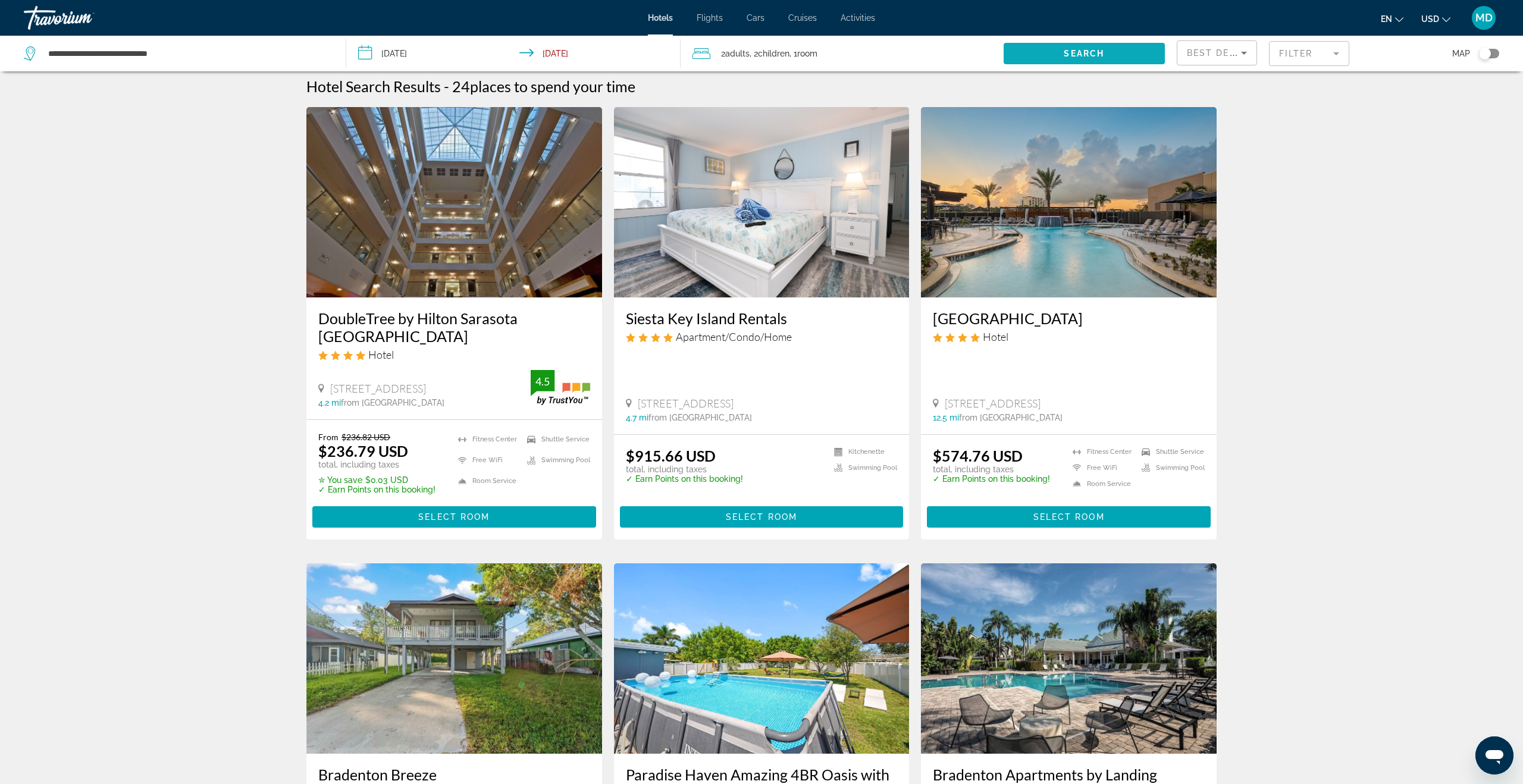
click at [1064, 51] on span "Search" at bounding box center [1084, 54] width 40 height 10
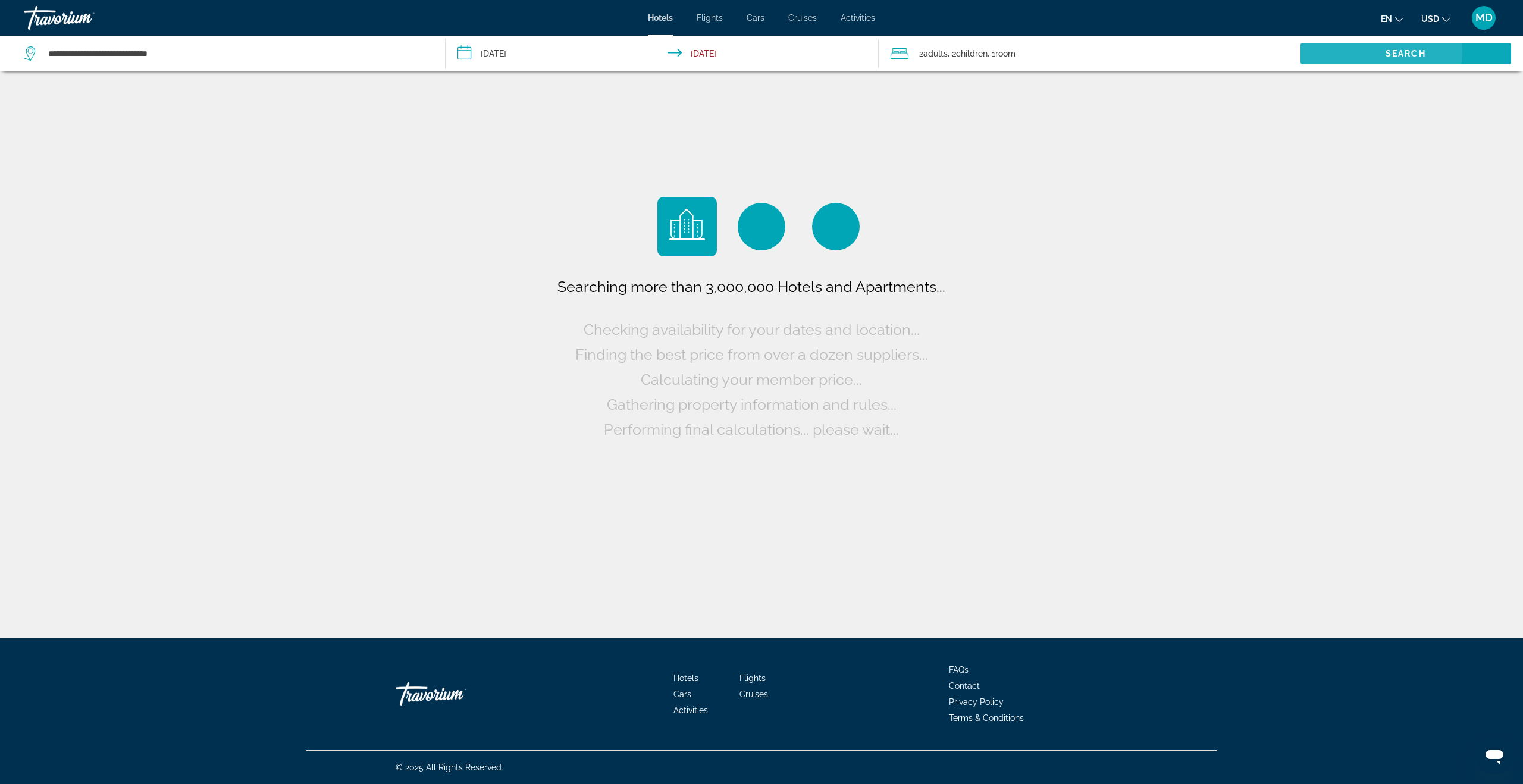
scroll to position [0, 0]
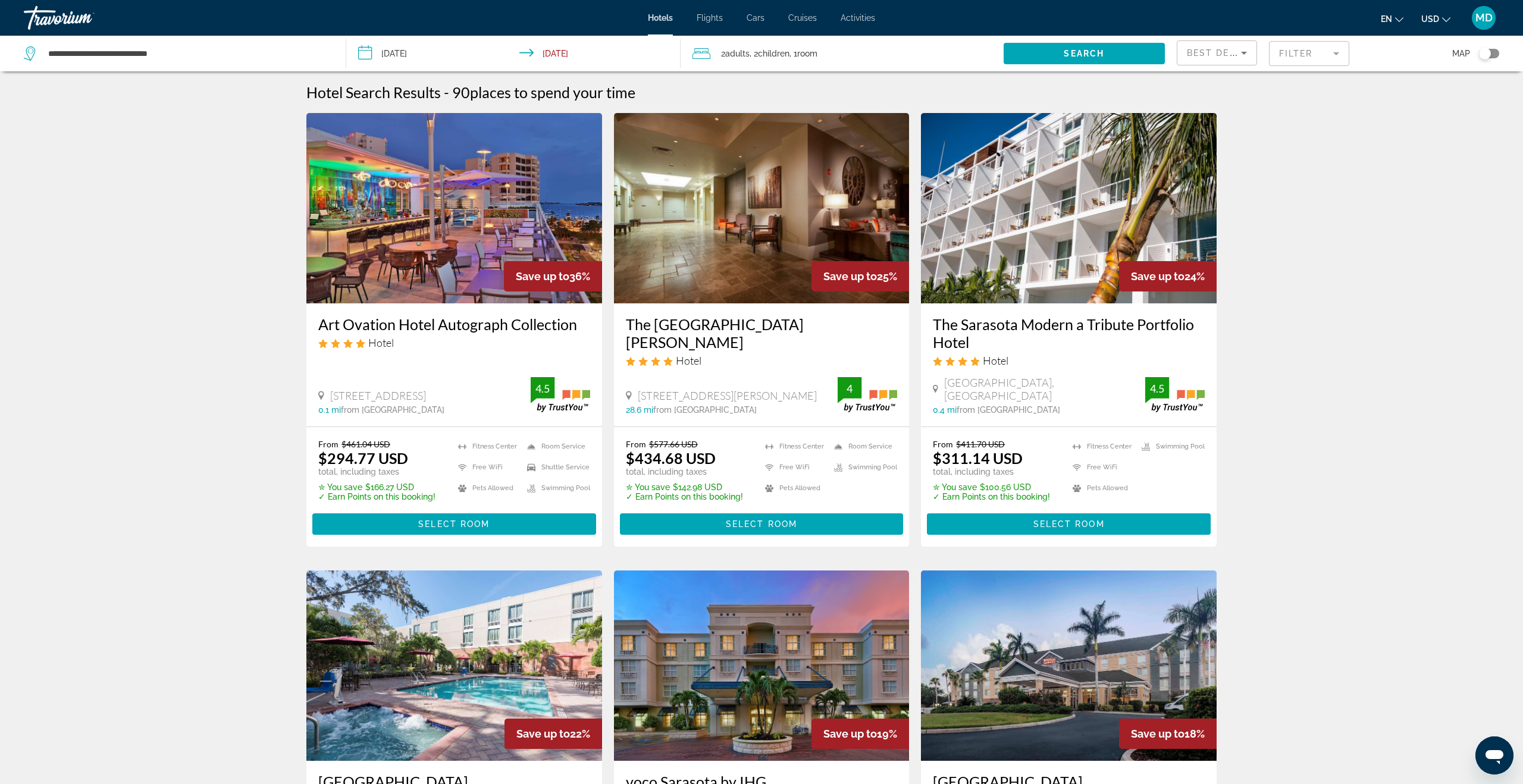
click at [1296, 54] on mat-form-field "Filter" at bounding box center [1309, 53] width 80 height 25
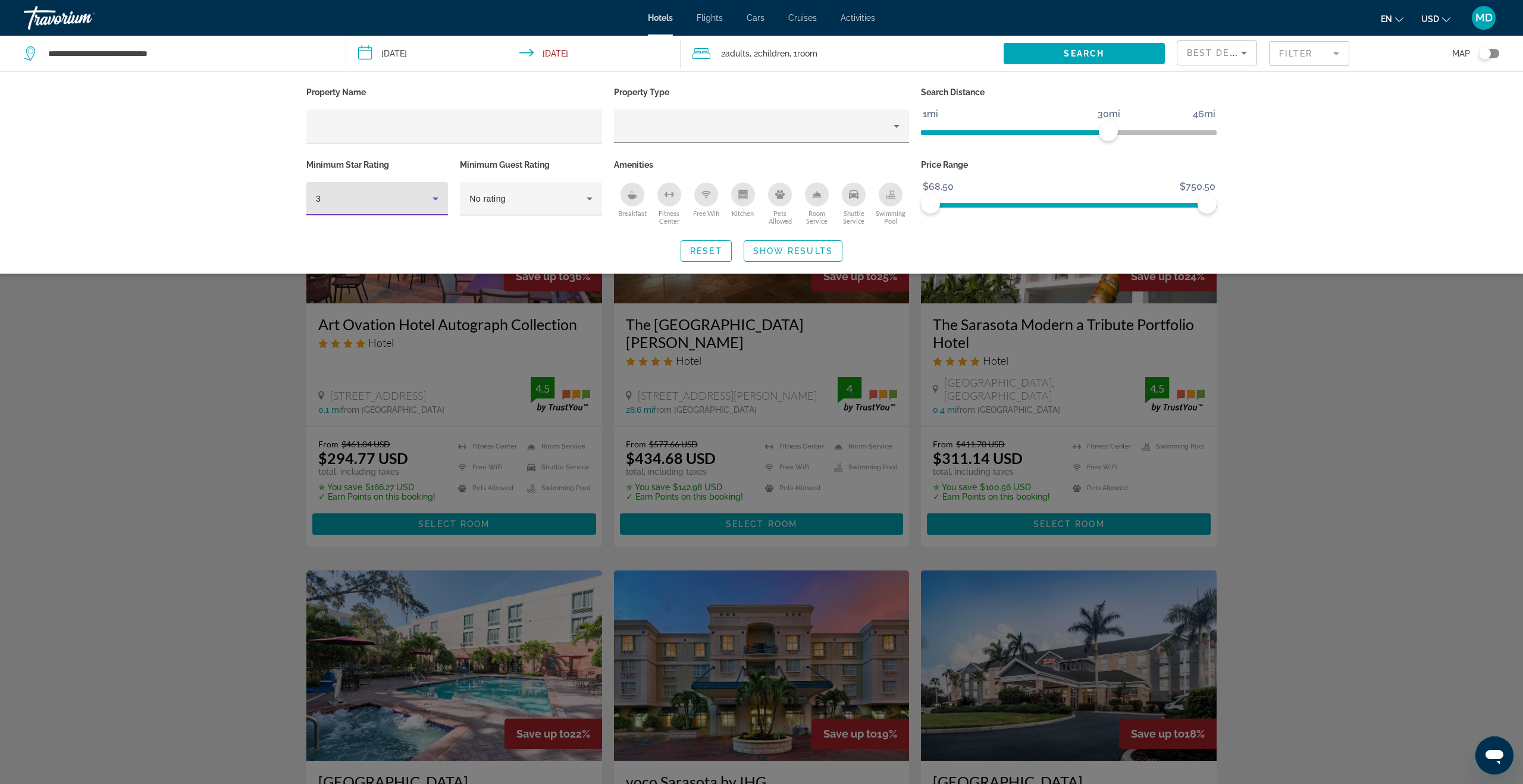
click at [430, 195] on icon "Hotel Filters" at bounding box center [435, 198] width 14 height 14
drag, startPoint x: 421, startPoint y: 262, endPoint x: 449, endPoint y: 254, distance: 29.1
click at [422, 261] on mat-option "4" at bounding box center [377, 262] width 142 height 29
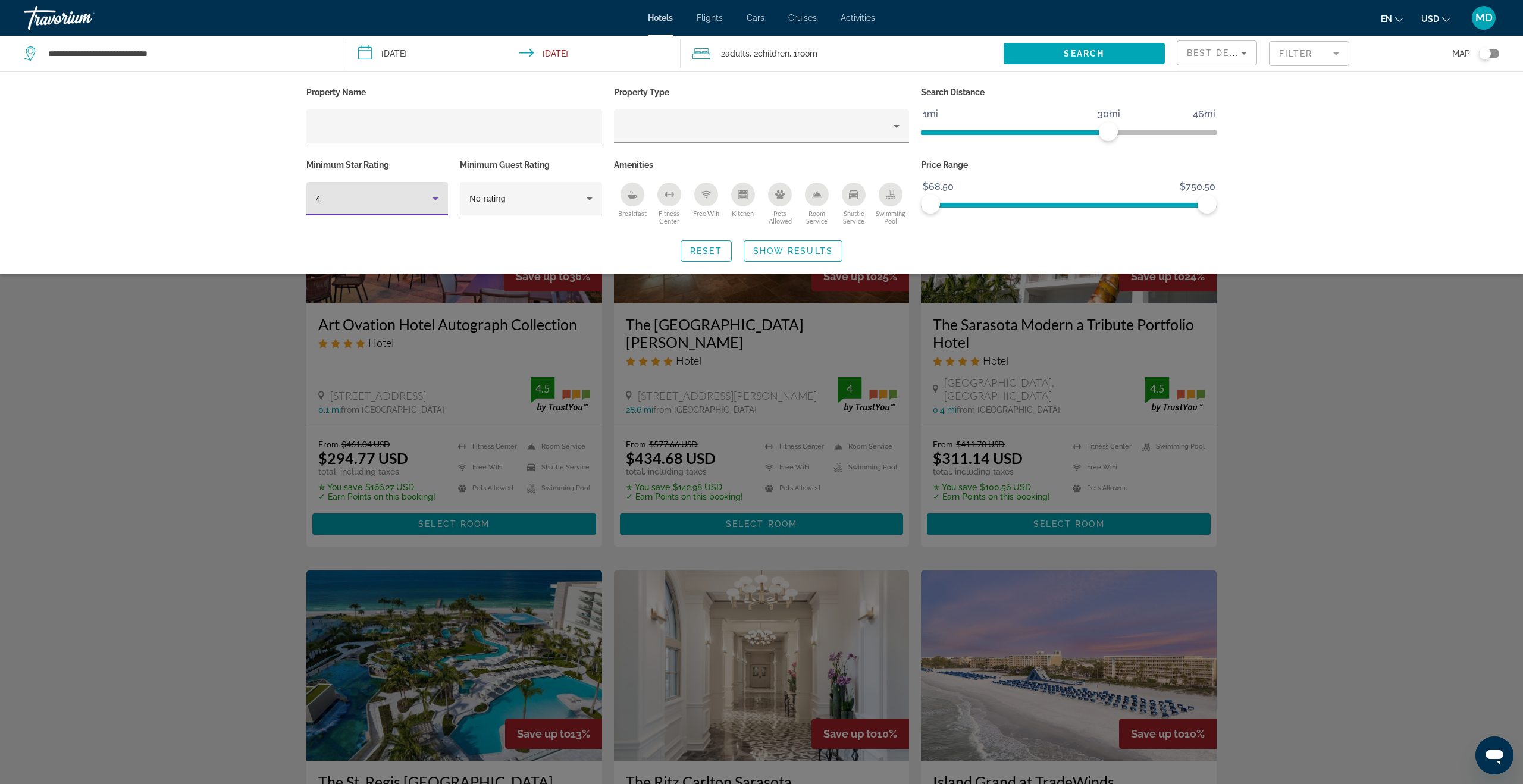
drag, startPoint x: 194, startPoint y: 343, endPoint x: 288, endPoint y: 348, distance: 94.1
click at [195, 344] on div "Search widget" at bounding box center [761, 481] width 1523 height 606
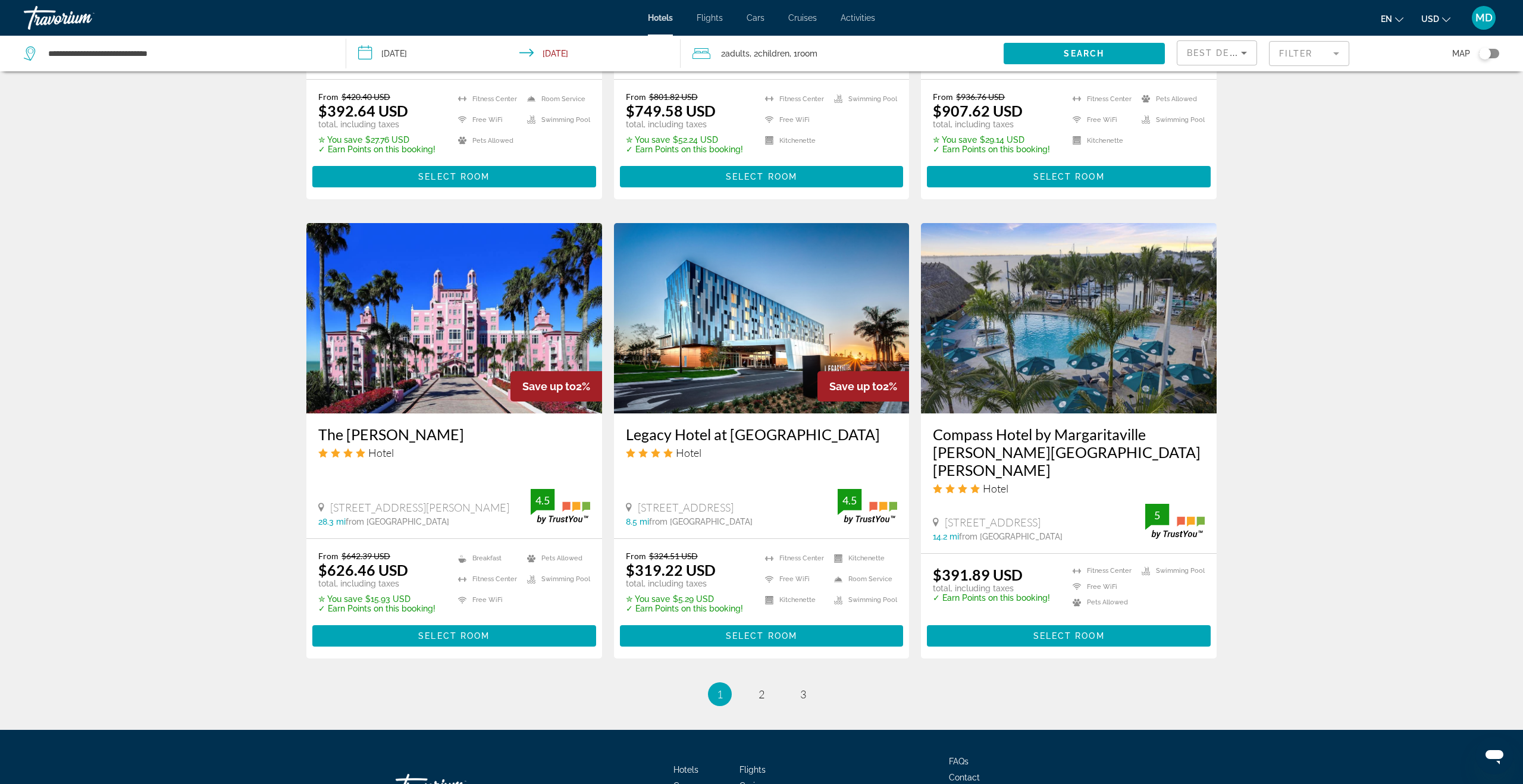
scroll to position [1315, 0]
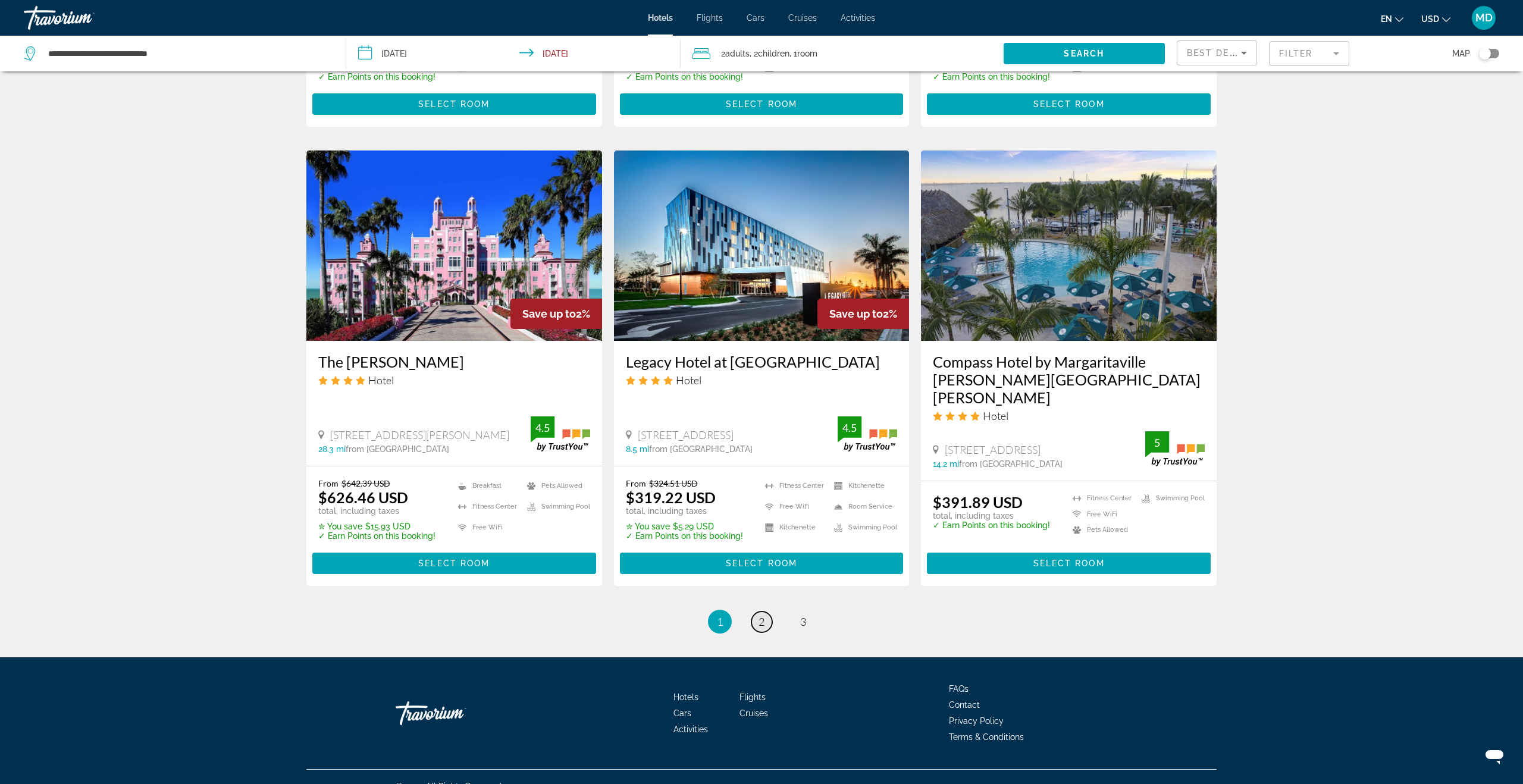
click at [765, 615] on span "2" at bounding box center [761, 621] width 6 height 13
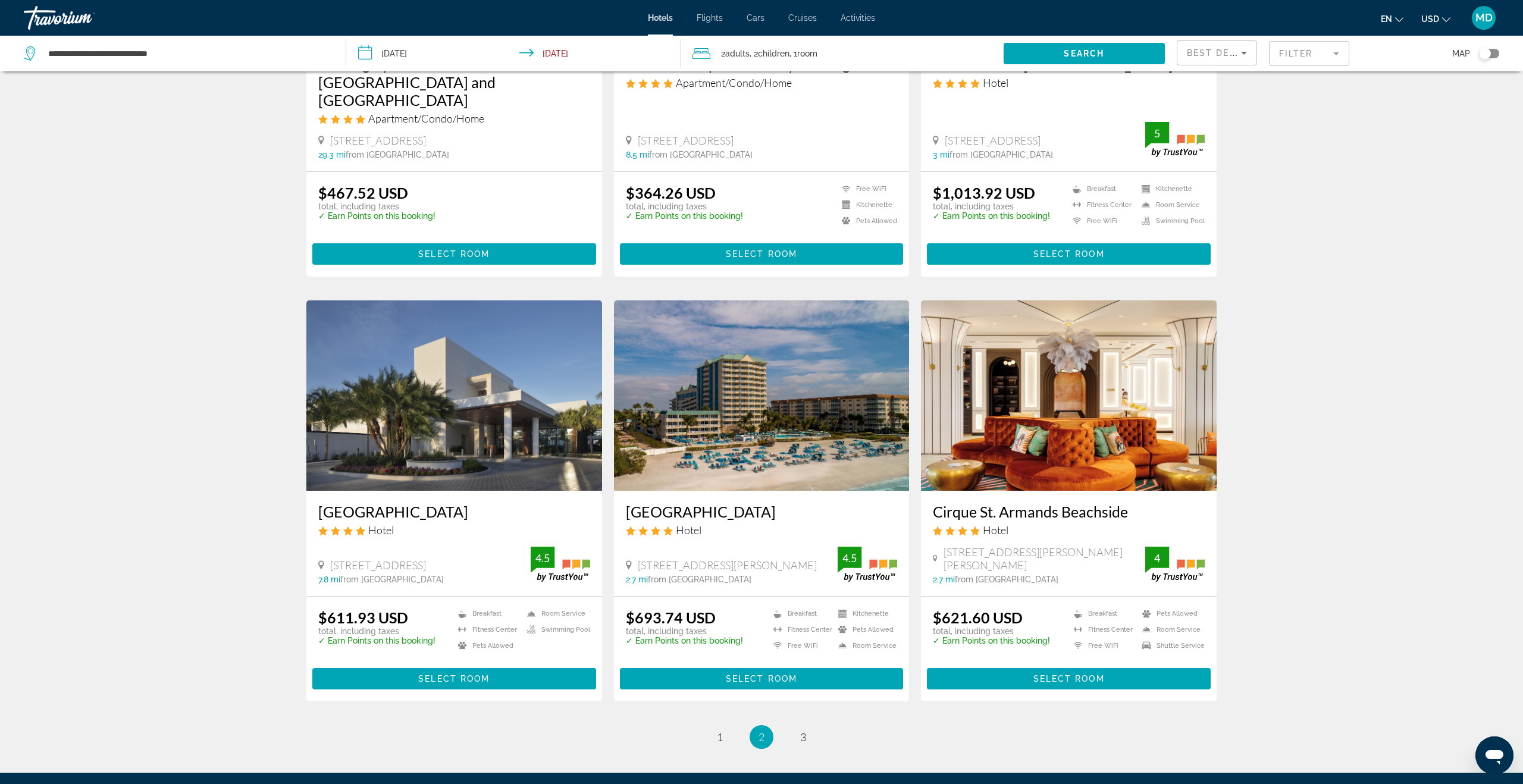
scroll to position [1247, 0]
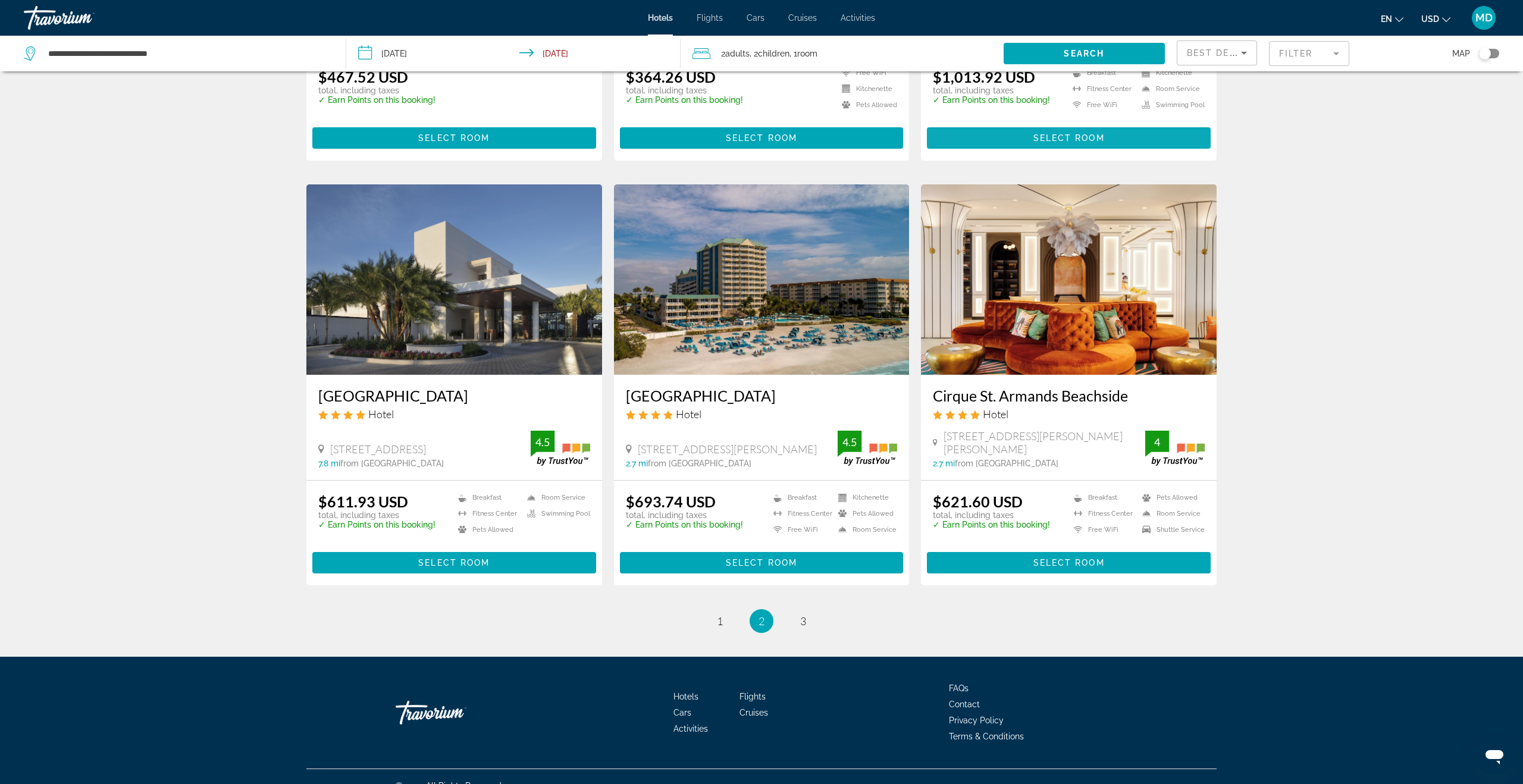
click at [1052, 133] on span "Select Room" at bounding box center [1069, 138] width 71 height 10
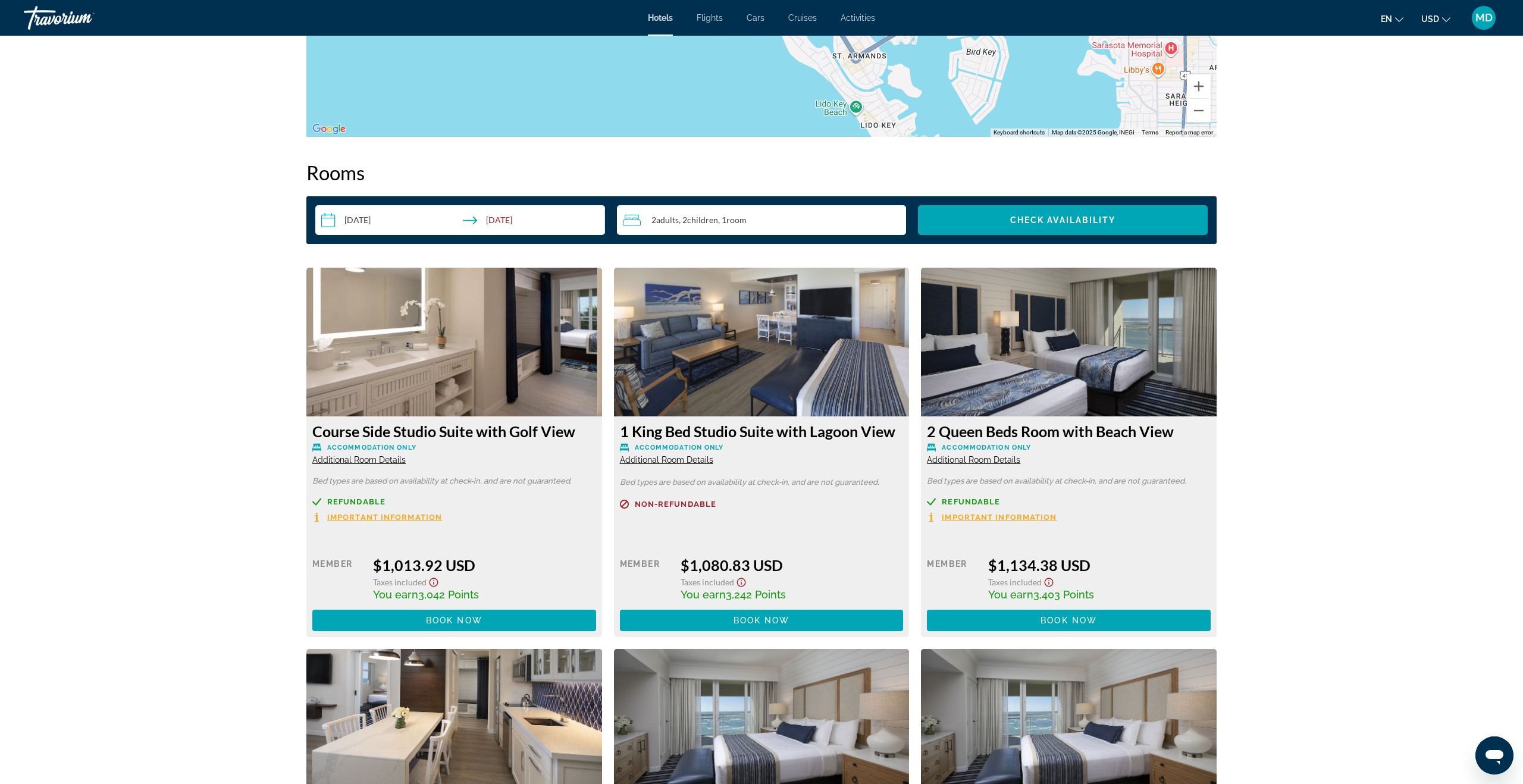
scroll to position [1515, 0]
